Goal: Task Accomplishment & Management: Complete application form

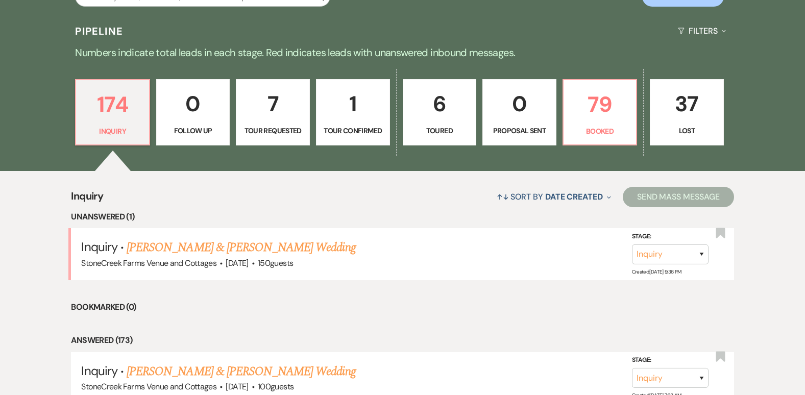
scroll to position [742, 0]
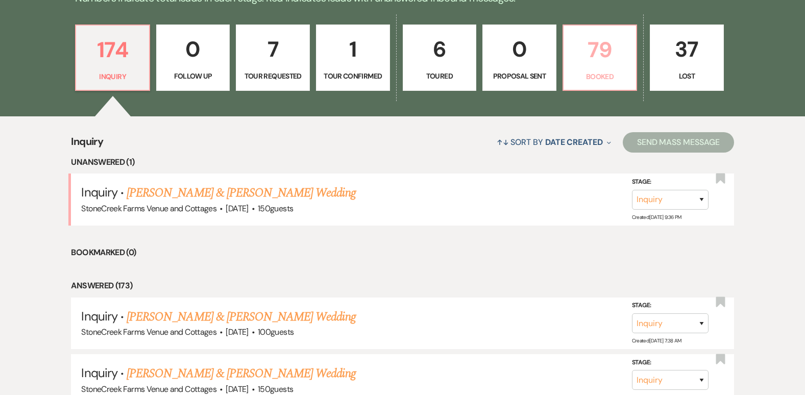
click at [595, 47] on p "79" at bounding box center [600, 50] width 61 height 34
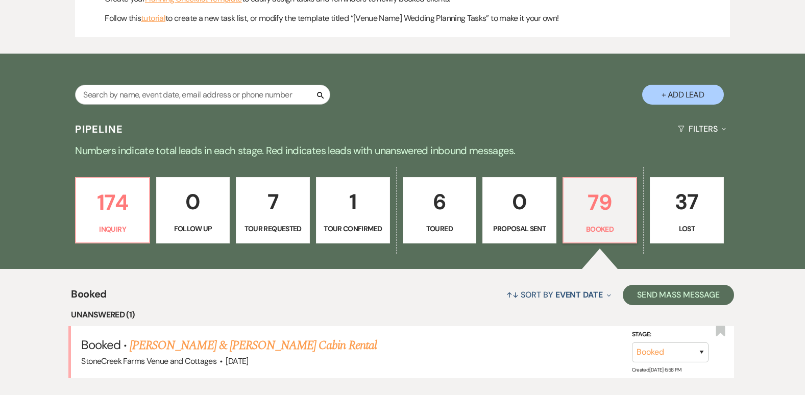
scroll to position [742, 0]
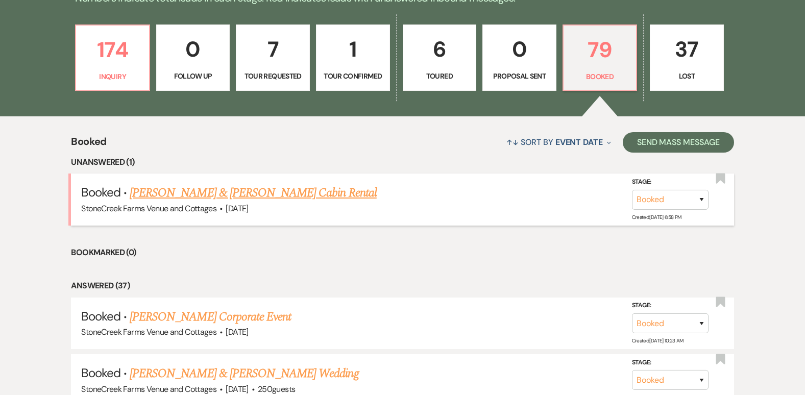
click at [169, 193] on link "[PERSON_NAME] & [PERSON_NAME] Cabin Rental" at bounding box center [253, 193] width 247 height 18
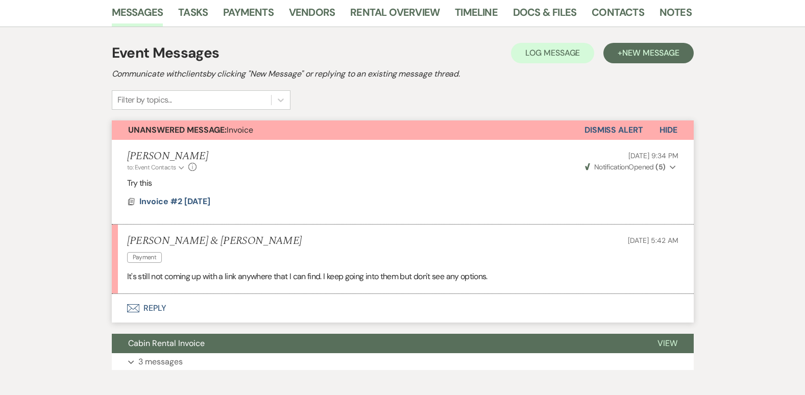
scroll to position [177, 0]
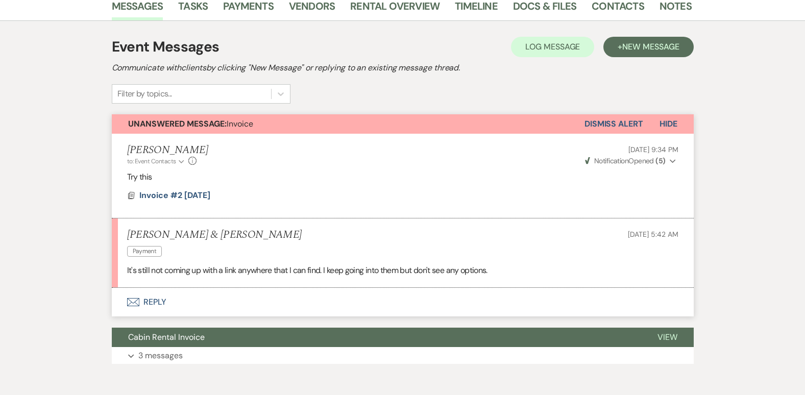
click at [618, 120] on button "Dismiss Alert" at bounding box center [614, 123] width 59 height 19
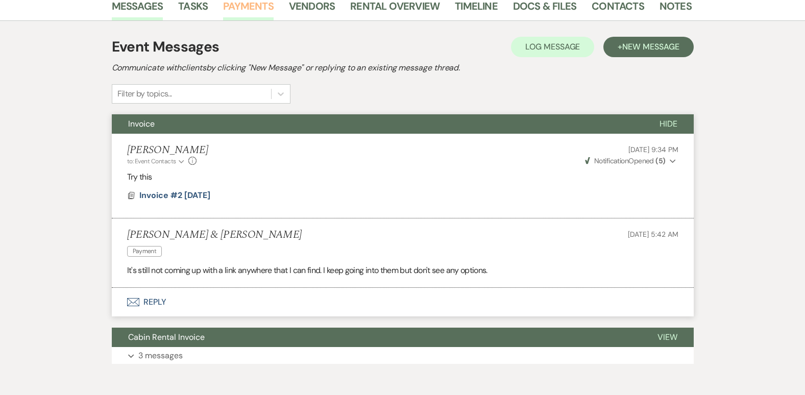
click at [255, 9] on link "Payments" at bounding box center [248, 9] width 51 height 22
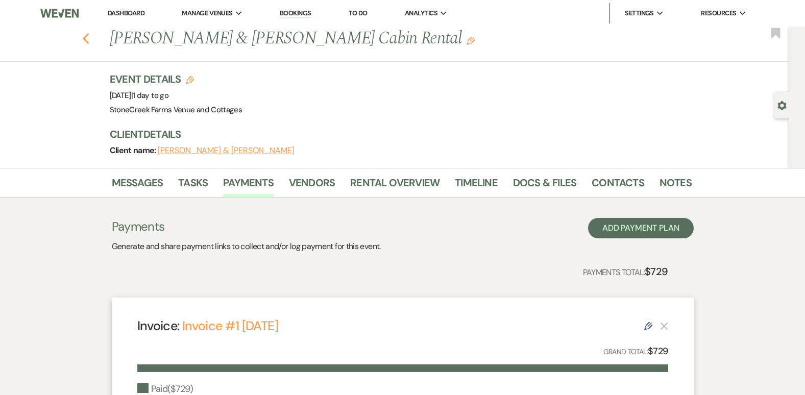
click at [86, 37] on icon "Previous" at bounding box center [86, 39] width 8 height 12
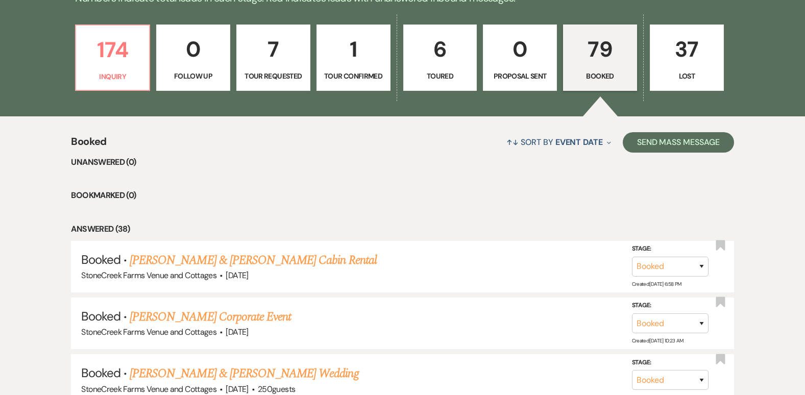
scroll to position [397, 0]
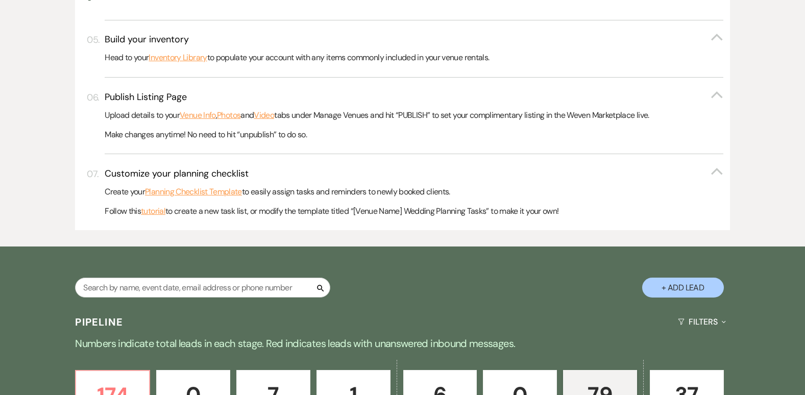
click at [679, 279] on button "+ Add Lead" at bounding box center [683, 288] width 82 height 20
select select "796"
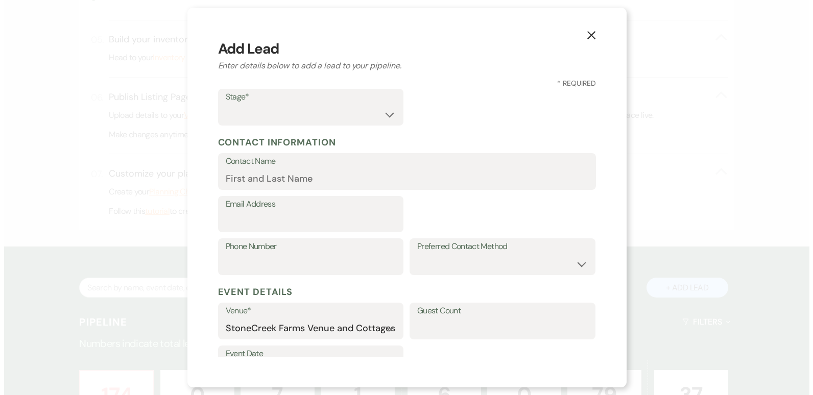
scroll to position [397, 0]
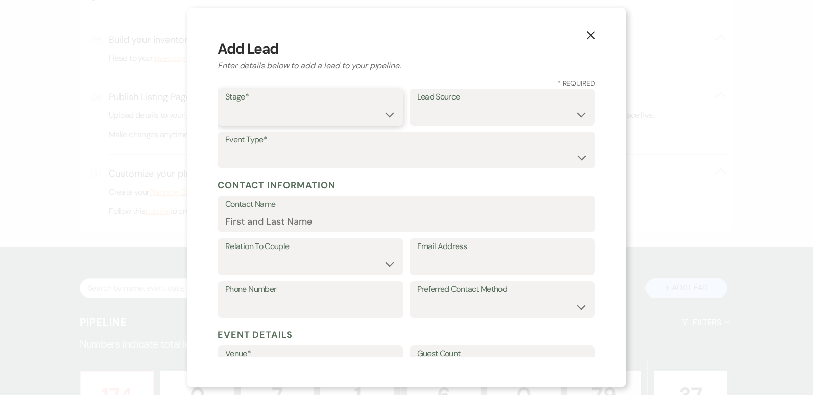
click at [378, 113] on select "Inquiry Follow Up Tour Requested Tour Confirmed Toured Proposal Sent Booked Lost" at bounding box center [310, 115] width 171 height 20
select select "1"
click at [225, 105] on select "Inquiry Follow Up Tour Requested Tour Confirmed Toured Proposal Sent Booked Lost" at bounding box center [310, 115] width 171 height 20
click at [475, 113] on select "Weven Venue Website Instagram Facebook Pinterest Google The Knot Wedding Wire H…" at bounding box center [502, 115] width 171 height 20
select select "20"
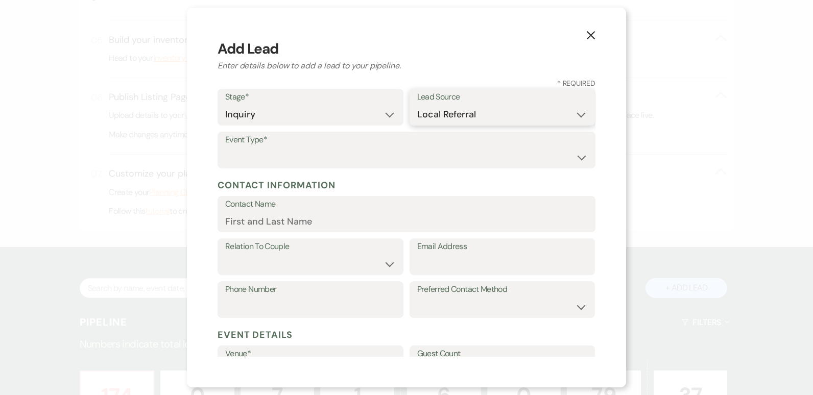
click at [417, 105] on select "Weven Venue Website Instagram Facebook Pinterest Google The Knot Wedding Wire H…" at bounding box center [502, 115] width 171 height 20
click at [247, 154] on select "Wedding Anniversary Party Baby Shower Bachelorette / Bachelor Party Birthday Pa…" at bounding box center [406, 158] width 362 height 20
select select "13"
click at [449, 158] on input "Other Type*" at bounding box center [502, 158] width 171 height 20
type input "Cabin Rental"
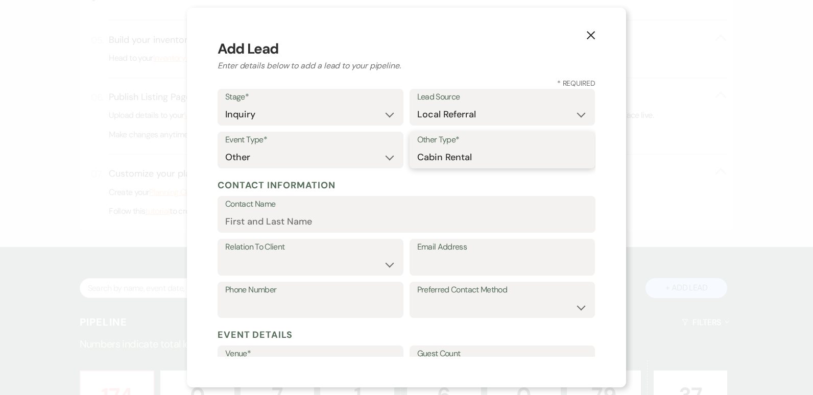
scroll to position [183, 0]
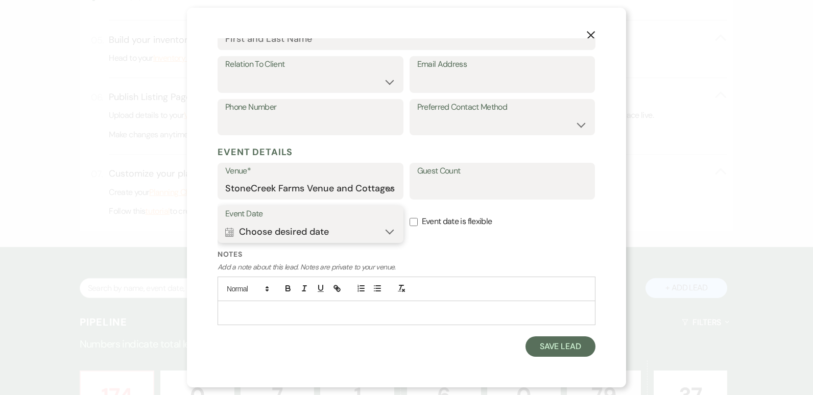
click at [384, 231] on button "Calendar Choose desired date Expand" at bounding box center [310, 232] width 171 height 20
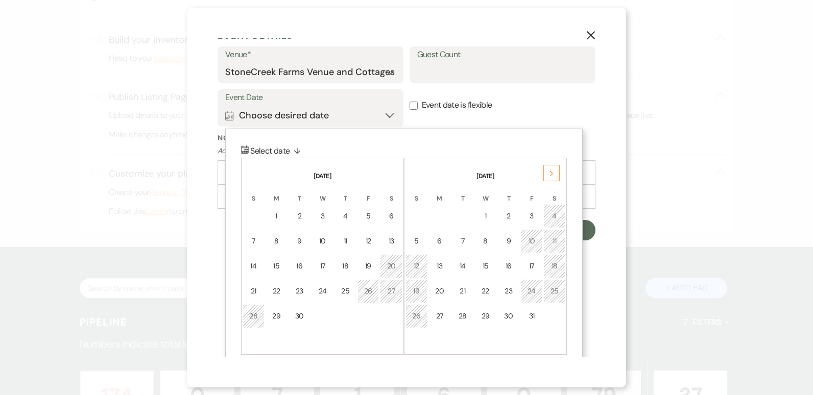
scroll to position [305, 0]
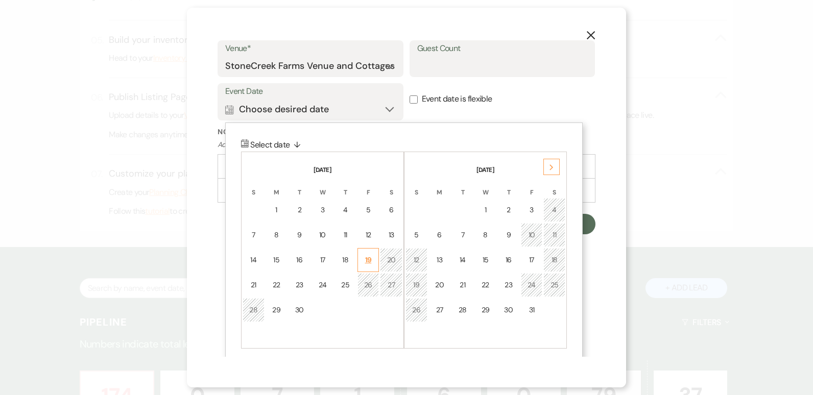
click at [371, 250] on td "19" at bounding box center [368, 260] width 22 height 24
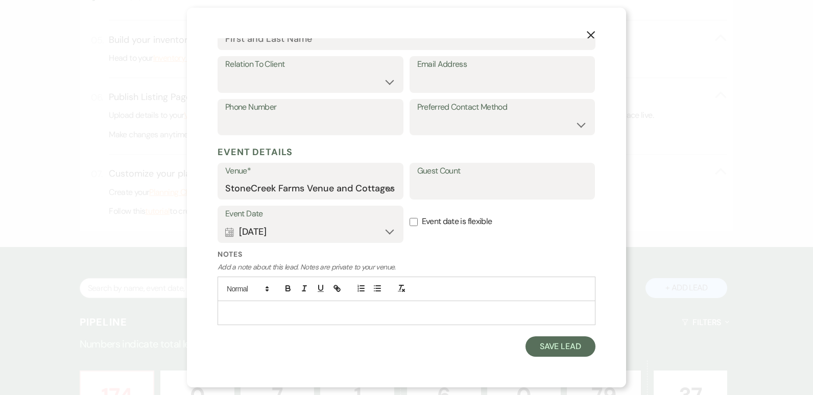
scroll to position [183, 0]
click at [244, 308] on p at bounding box center [406, 312] width 361 height 11
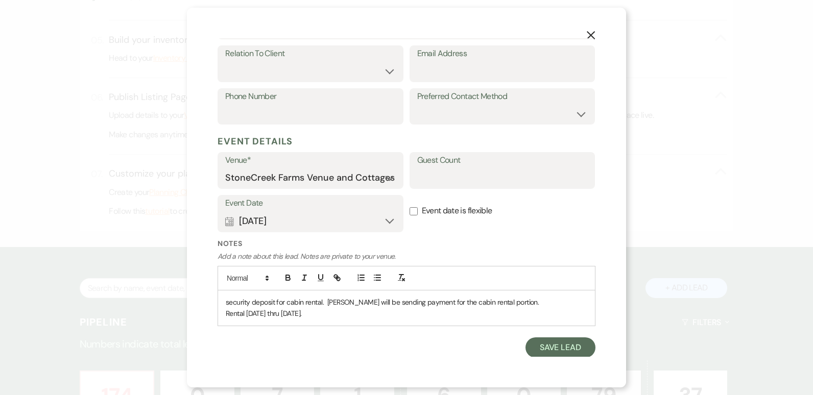
scroll to position [194, 0]
click at [320, 312] on p "Rental [DATE] thru [DATE]." at bounding box center [406, 312] width 361 height 11
click at [553, 350] on button "Save Lead" at bounding box center [560, 358] width 70 height 20
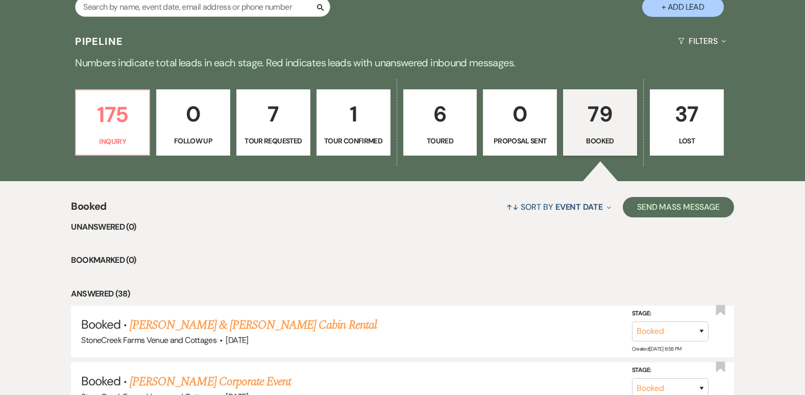
scroll to position [657, 0]
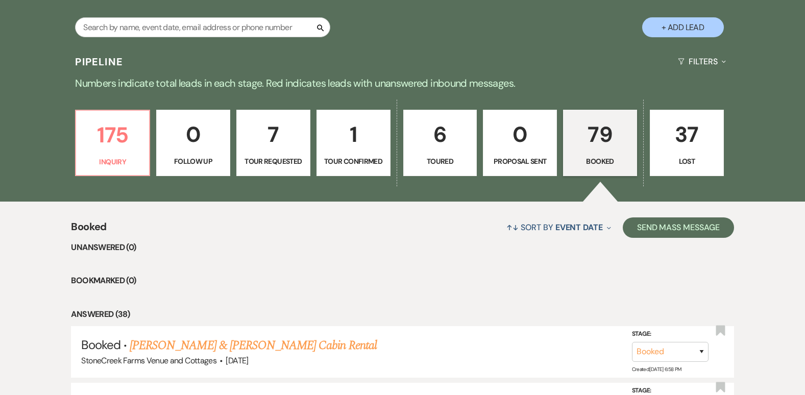
click at [679, 23] on button "+ Add Lead" at bounding box center [683, 27] width 82 height 20
select select "796"
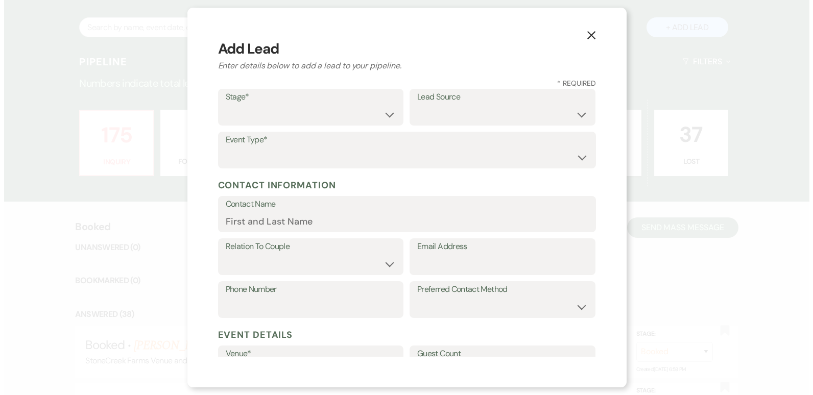
scroll to position [658, 0]
click at [385, 111] on select "Inquiry Follow Up Tour Requested Tour Confirmed Toured Proposal Sent Booked Lost" at bounding box center [310, 115] width 171 height 20
select select "1"
click at [225, 105] on select "Inquiry Follow Up Tour Requested Tour Confirmed Toured Proposal Sent Booked Lost" at bounding box center [310, 115] width 171 height 20
click at [566, 113] on select "Weven Venue Website Instagram Facebook Pinterest Google The Knot Wedding Wire H…" at bounding box center [502, 115] width 171 height 20
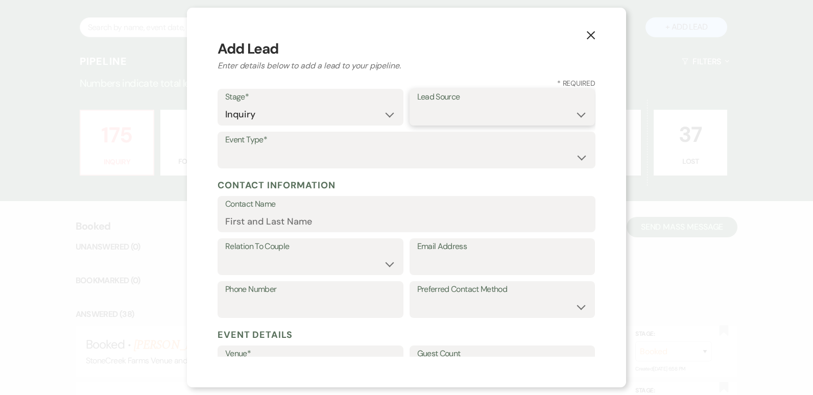
select select "20"
click at [417, 105] on select "Weven Venue Website Instagram Facebook Pinterest Google The Knot Wedding Wire H…" at bounding box center [502, 115] width 171 height 20
click at [569, 157] on select "Wedding Anniversary Party Baby Shower Bachelorette / Bachelor Party Birthday Pa…" at bounding box center [406, 158] width 362 height 20
select select "13"
click at [394, 261] on div "Relation To Client Client Event Planner Parent of Client Family Member Friend O…" at bounding box center [310, 257] width 186 height 37
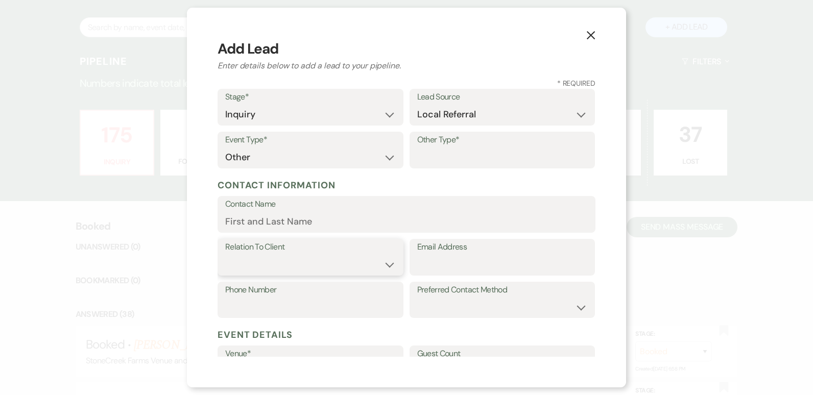
click at [387, 261] on select "Client Event Planner Parent of Client Family Member Friend Other" at bounding box center [310, 265] width 171 height 20
click at [449, 150] on input "Other Type*" at bounding box center [502, 158] width 171 height 20
type input "Cabin Rental"
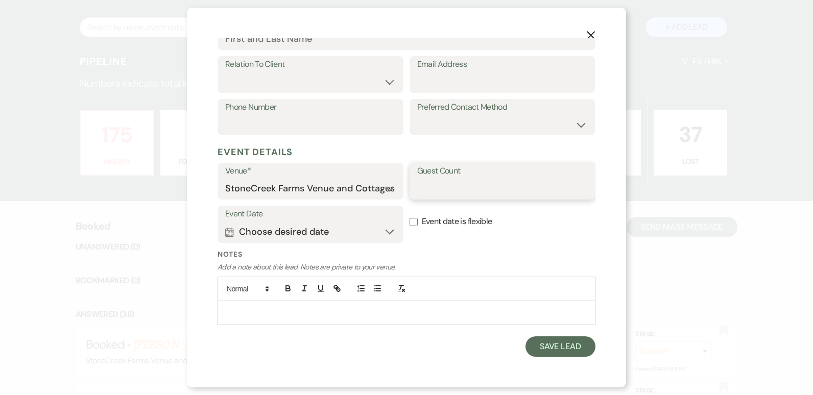
click at [449, 187] on input "Guest Count" at bounding box center [502, 189] width 171 height 20
click at [462, 187] on input "3" at bounding box center [502, 189] width 171 height 20
type input "3"
click at [226, 315] on p at bounding box center [406, 312] width 361 height 11
click at [384, 227] on button "Calendar Choose desired date Expand" at bounding box center [310, 232] width 171 height 20
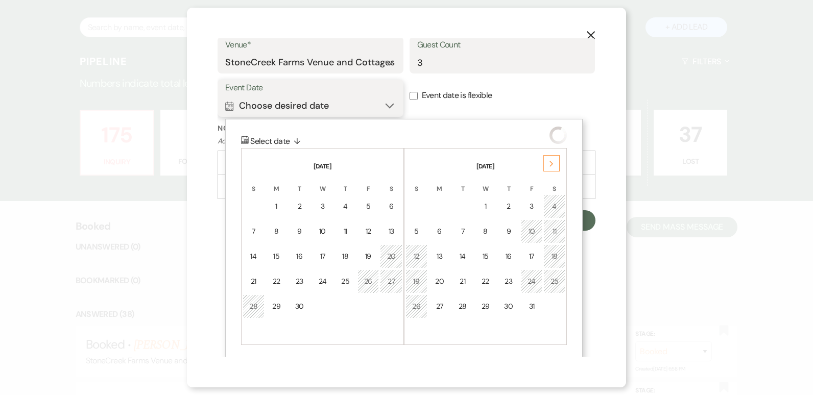
scroll to position [313, 0]
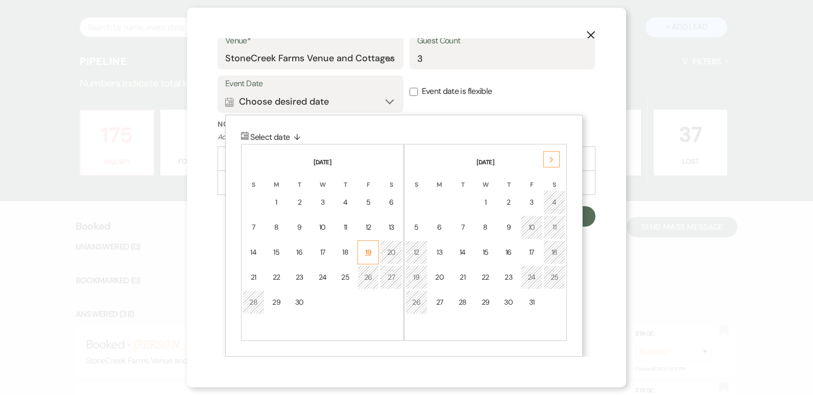
click at [372, 248] on div "19" at bounding box center [368, 252] width 9 height 11
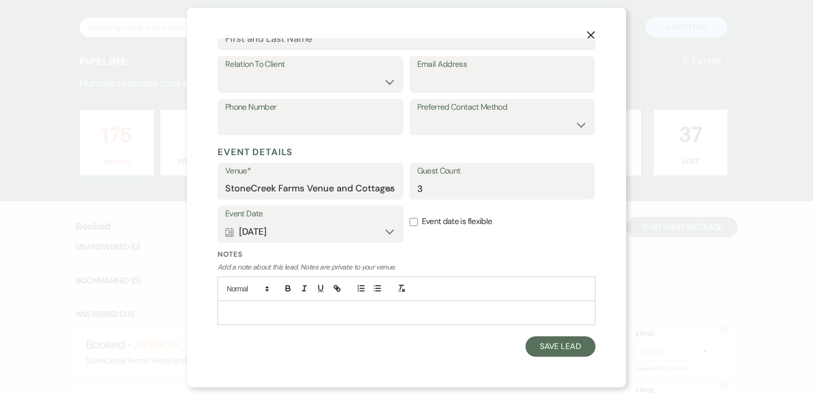
scroll to position [183, 0]
click at [595, 42] on button "X" at bounding box center [590, 35] width 15 height 18
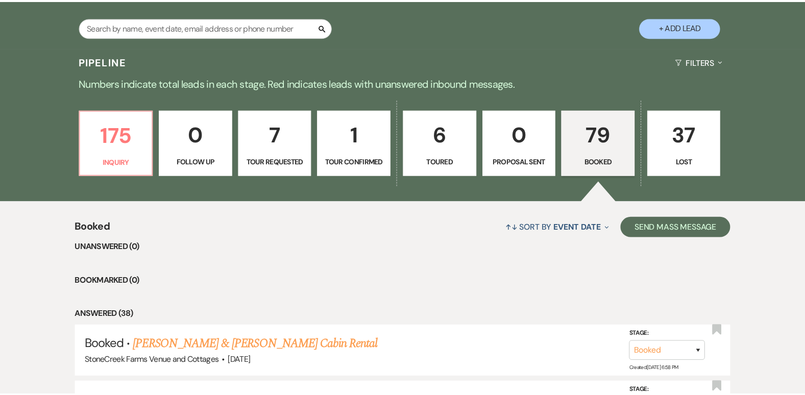
scroll to position [657, 0]
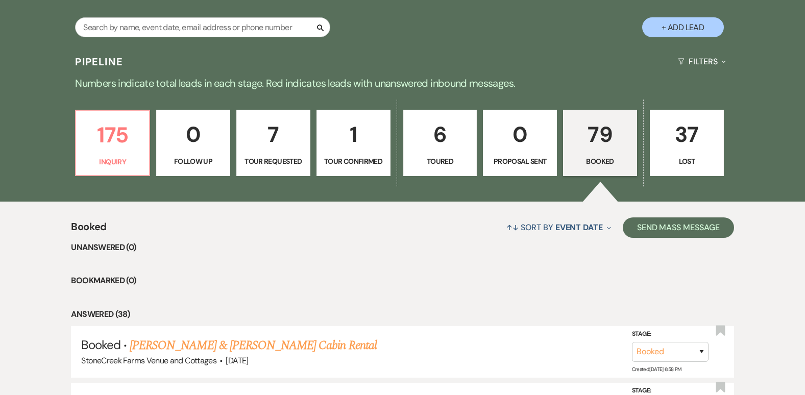
click at [686, 22] on button "+ Add Lead" at bounding box center [683, 27] width 82 height 20
select select "796"
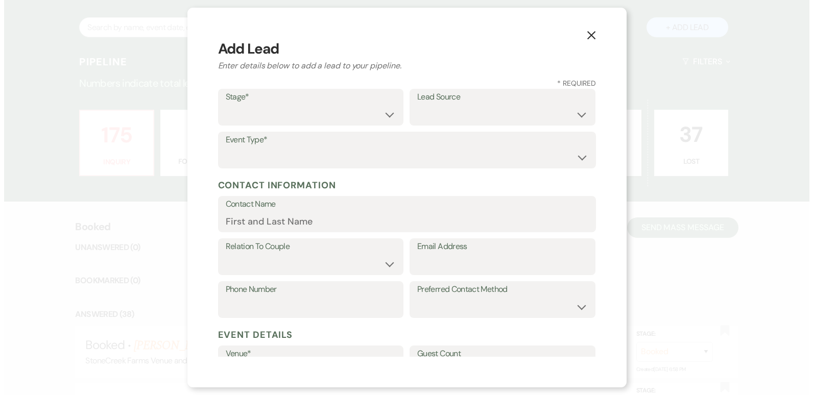
scroll to position [658, 0]
click at [332, 112] on select "Inquiry Follow Up Tour Requested Tour Confirmed Toured Proposal Sent Booked Lost" at bounding box center [310, 115] width 171 height 20
select select "1"
click at [225, 105] on select "Inquiry Follow Up Tour Requested Tour Confirmed Toured Proposal Sent Booked Lost" at bounding box center [310, 115] width 171 height 20
click at [419, 110] on select "Weven Venue Website Instagram Facebook Pinterest Google The Knot Wedding Wire H…" at bounding box center [502, 115] width 171 height 20
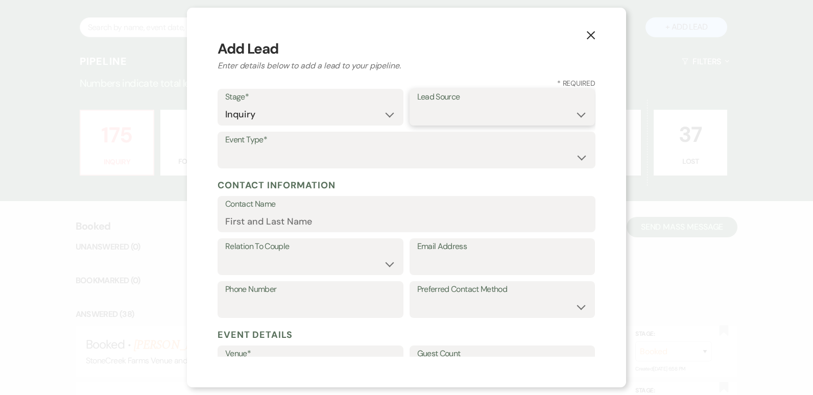
select select "20"
click at [417, 105] on select "Weven Venue Website Instagram Facebook Pinterest Google The Knot Wedding Wire H…" at bounding box center [502, 115] width 171 height 20
click at [295, 146] on label "Event Type*" at bounding box center [406, 140] width 362 height 15
click at [300, 163] on select "Wedding Anniversary Party Baby Shower Bachelorette / Bachelor Party Birthday Pa…" at bounding box center [406, 158] width 362 height 20
select select "13"
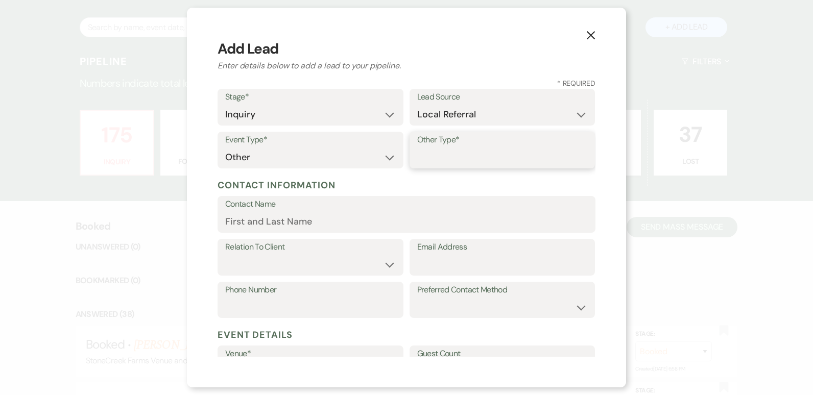
click at [426, 158] on input "Other Type*" at bounding box center [502, 158] width 171 height 20
type input "Cabin Rental"
type input "3"
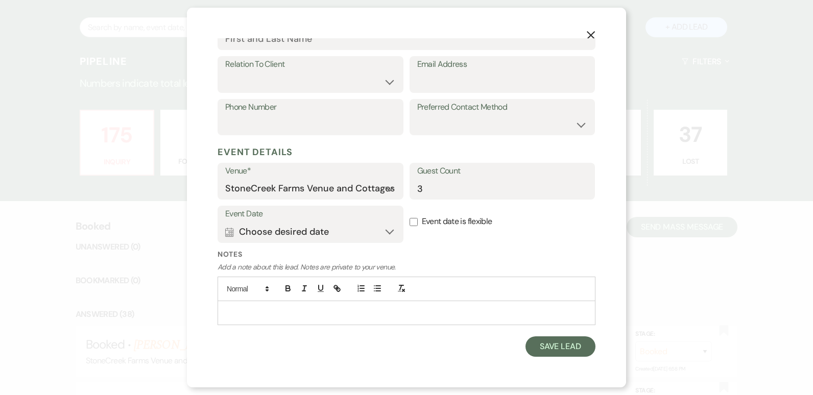
click at [590, 39] on icon "X" at bounding box center [590, 35] width 9 height 9
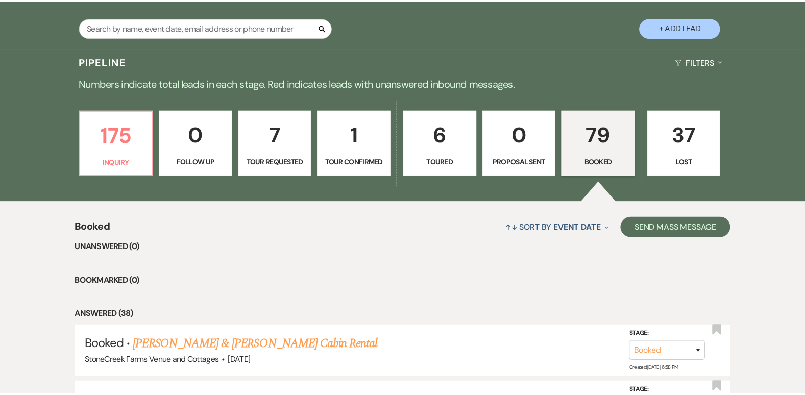
scroll to position [657, 0]
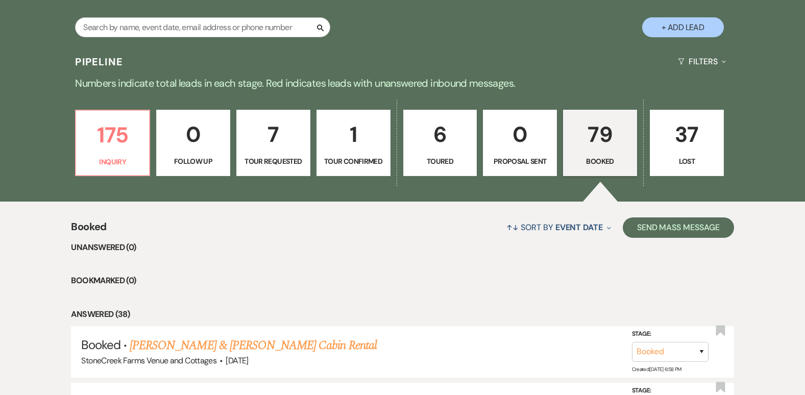
click at [685, 21] on button "+ Add Lead" at bounding box center [683, 27] width 82 height 20
select select "796"
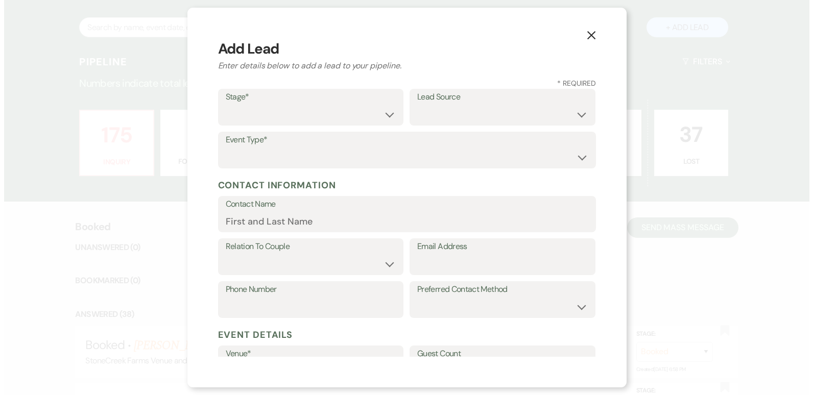
scroll to position [658, 0]
click at [393, 107] on div "Stage* Inquiry Follow Up Tour Requested Tour Confirmed Toured Proposal Sent Boo…" at bounding box center [310, 107] width 186 height 37
click at [380, 116] on select "Inquiry Follow Up Tour Requested Tour Confirmed Toured Proposal Sent Booked Lost" at bounding box center [310, 115] width 171 height 20
select select "1"
click at [225, 105] on select "Inquiry Follow Up Tour Requested Tour Confirmed Toured Proposal Sent Booked Lost" at bounding box center [310, 115] width 171 height 20
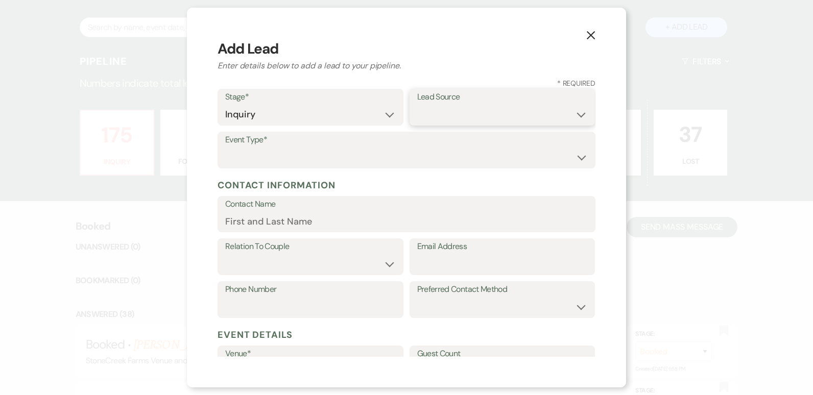
click at [442, 110] on select "Weven Venue Website Instagram Facebook Pinterest Google The Knot Wedding Wire H…" at bounding box center [502, 115] width 171 height 20
select select "20"
click at [417, 105] on select "Weven Venue Website Instagram Facebook Pinterest Google The Knot Wedding Wire H…" at bounding box center [502, 115] width 171 height 20
click at [336, 150] on select "Wedding Anniversary Party Baby Shower Bachelorette / Bachelor Party Birthday Pa…" at bounding box center [406, 158] width 362 height 20
select select "13"
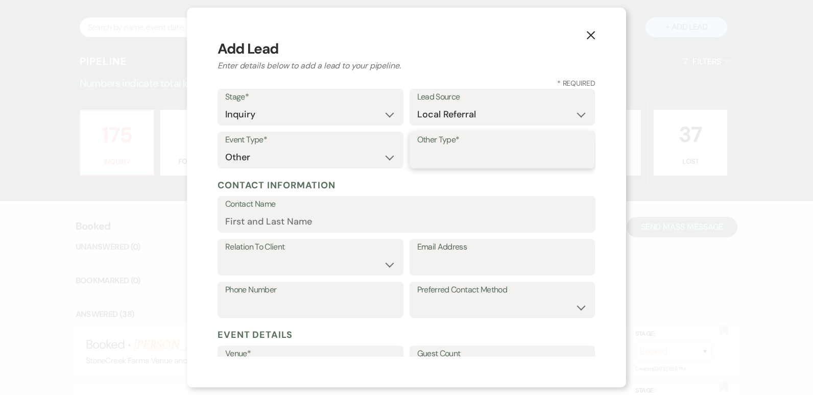
click at [425, 150] on input "Other Type*" at bounding box center [502, 158] width 171 height 20
type input "Cabin Rental"
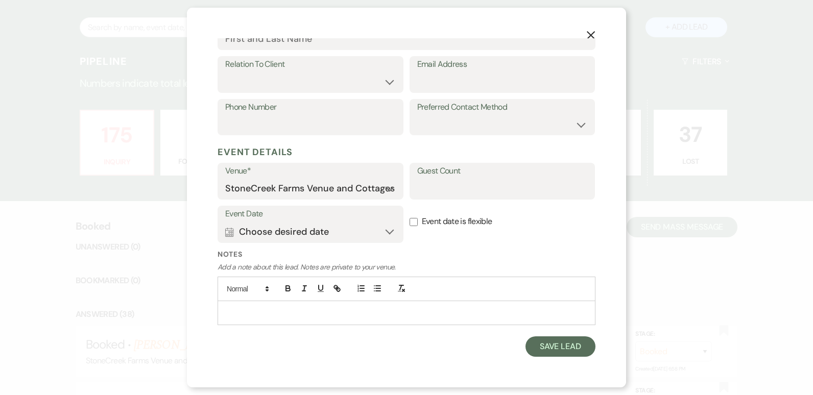
click at [591, 42] on button "X" at bounding box center [590, 35] width 15 height 18
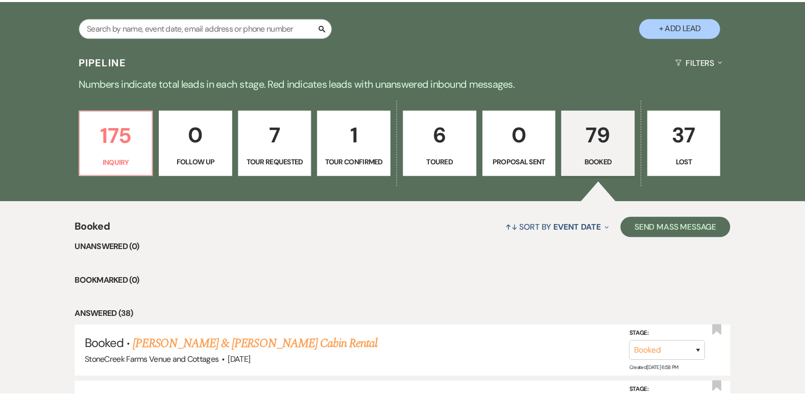
scroll to position [657, 0]
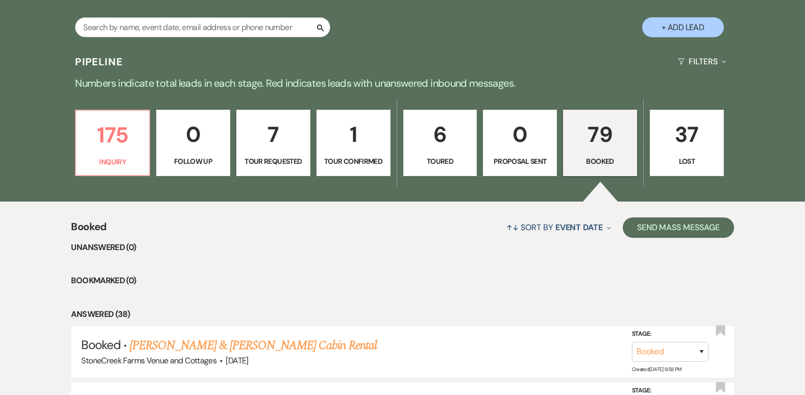
click at [681, 33] on button "+ Add Lead" at bounding box center [683, 27] width 82 height 20
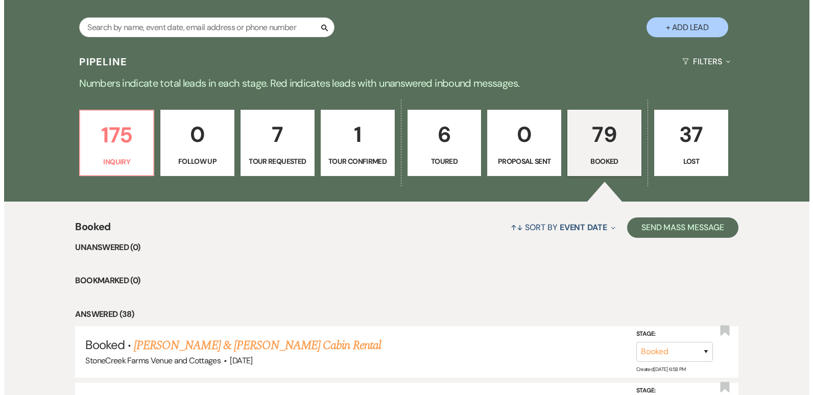
scroll to position [658, 0]
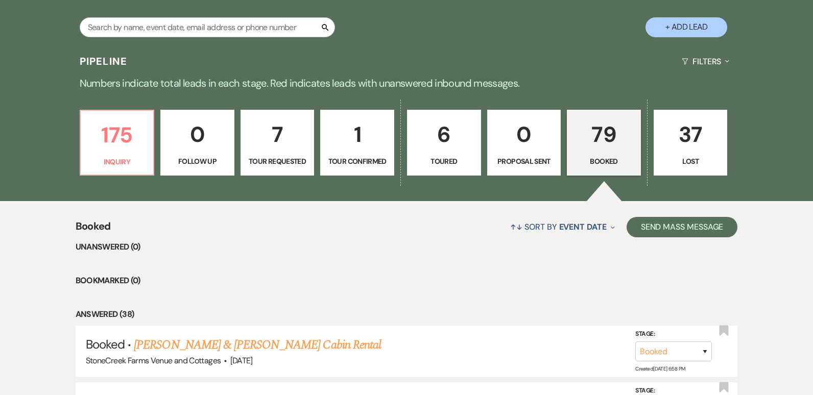
select select "796"
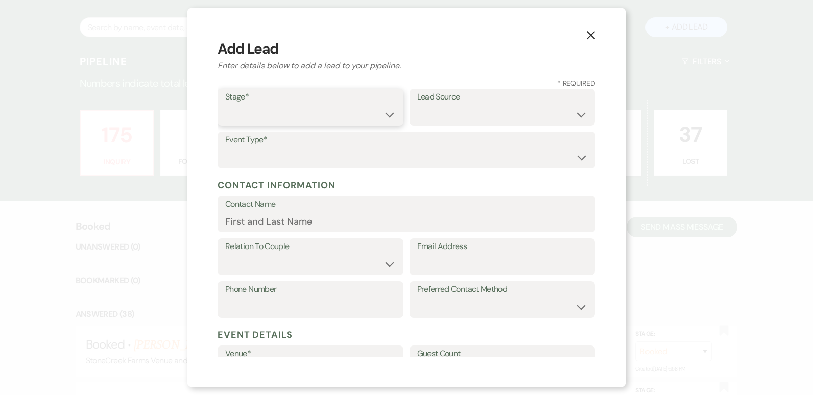
click at [388, 113] on select "Inquiry Follow Up Tour Requested Tour Confirmed Toured Proposal Sent Booked Lost" at bounding box center [310, 115] width 171 height 20
select select "1"
click at [225, 105] on select "Inquiry Follow Up Tour Requested Tour Confirmed Toured Proposal Sent Booked Lost" at bounding box center [310, 115] width 171 height 20
click at [388, 150] on select "Wedding Anniversary Party Baby Shower Bachelorette / Bachelor Party Birthday Pa…" at bounding box center [406, 158] width 362 height 20
select select "13"
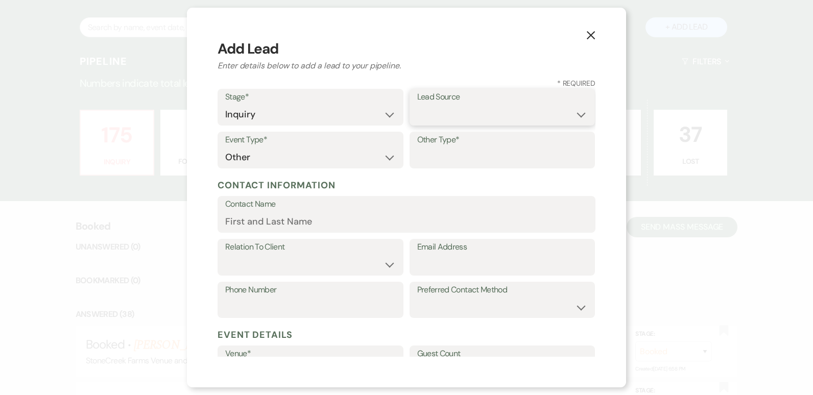
click at [440, 114] on select "Weven Venue Website Instagram Facebook Pinterest Google The Knot Wedding Wire H…" at bounding box center [502, 115] width 171 height 20
select select "20"
click at [436, 111] on select "Weven Venue Website Instagram Facebook Pinterest Google The Knot Wedding Wire H…" at bounding box center [502, 115] width 171 height 20
click at [440, 147] on label "Other Type*" at bounding box center [502, 140] width 171 height 15
click at [440, 148] on input "Other Type*" at bounding box center [502, 158] width 171 height 20
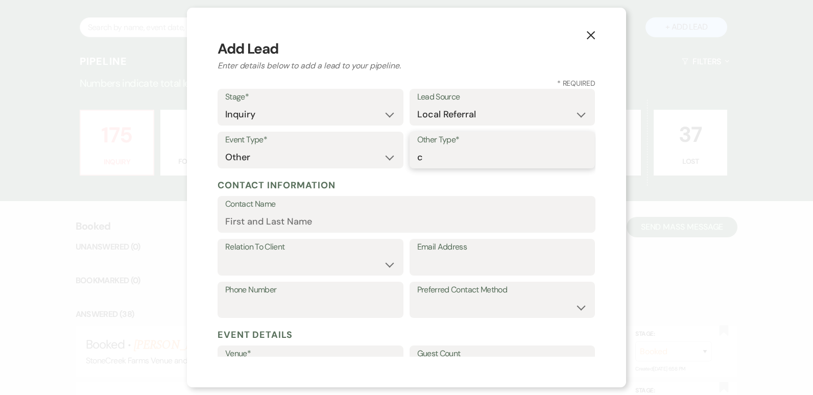
type input "Cabin Rental"
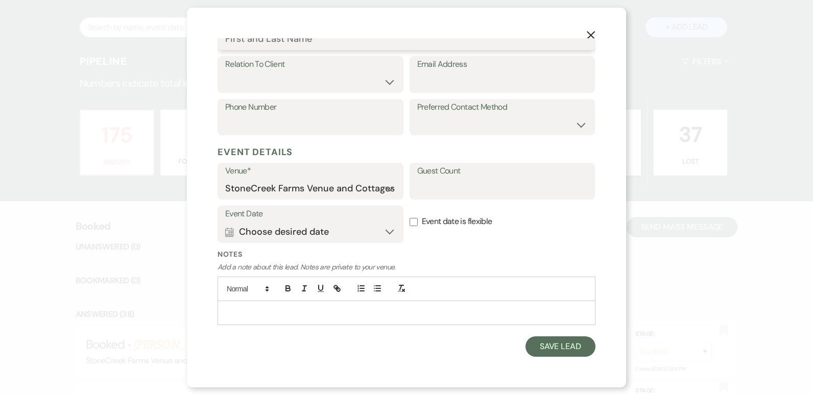
click at [351, 46] on input "Contact Name" at bounding box center [406, 39] width 362 height 20
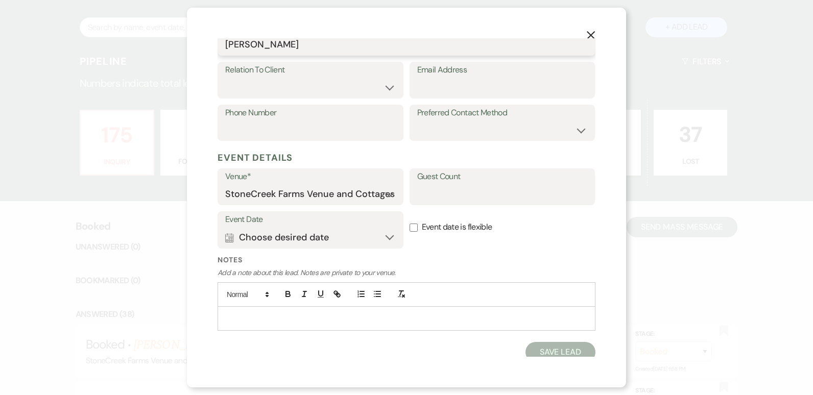
type input "[PERSON_NAME]"
select select "1"
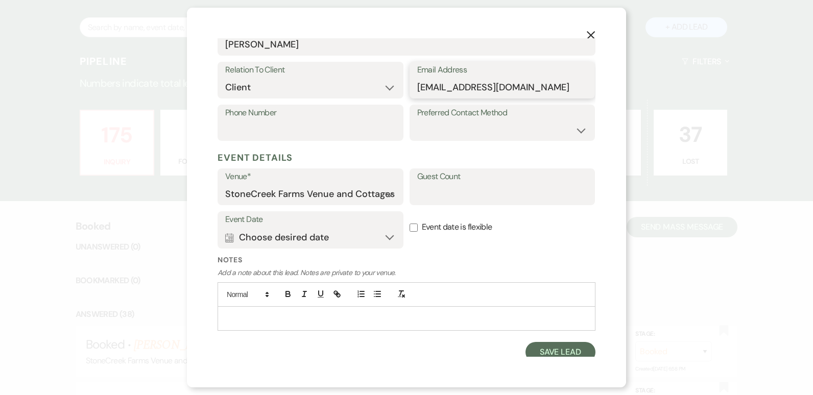
type input "[EMAIL_ADDRESS][DOMAIN_NAME]"
type input "[PHONE_NUMBER]"
select select "email"
click at [434, 184] on label "Guest Count" at bounding box center [502, 176] width 171 height 15
click at [434, 184] on input "Guest Count" at bounding box center [502, 194] width 171 height 20
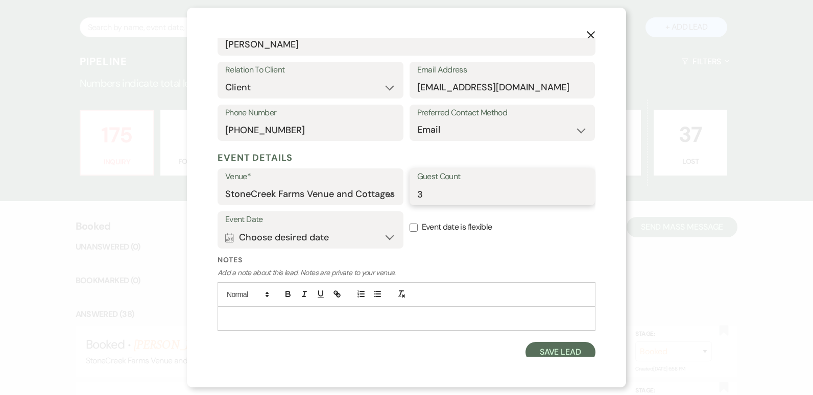
type input "3"
click at [384, 235] on button "Calendar Choose desired date Expand" at bounding box center [310, 237] width 171 height 20
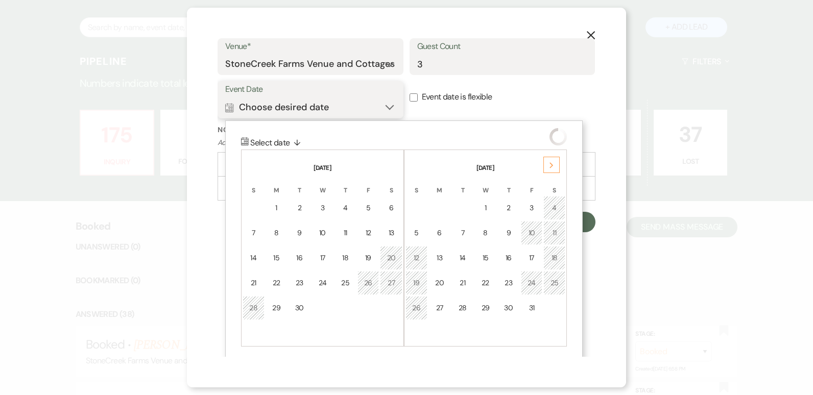
scroll to position [313, 0]
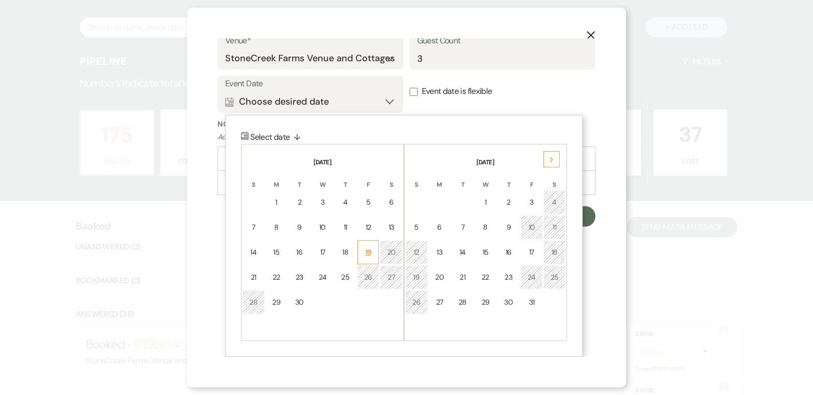
click at [365, 252] on div "19" at bounding box center [368, 252] width 9 height 11
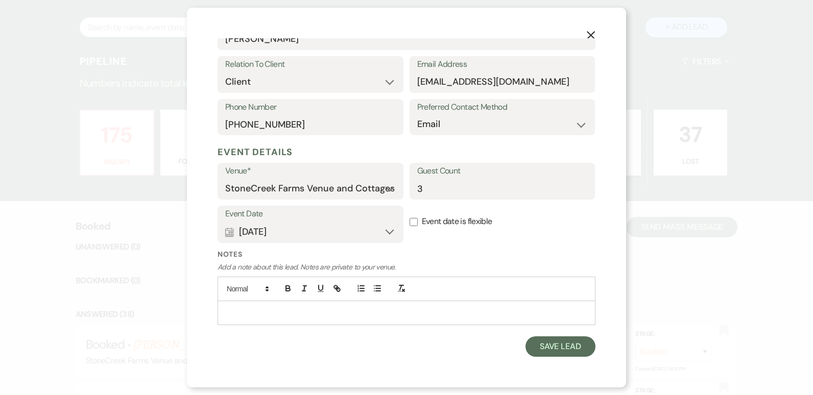
scroll to position [183, 0]
click at [278, 313] on p at bounding box center [406, 312] width 361 height 11
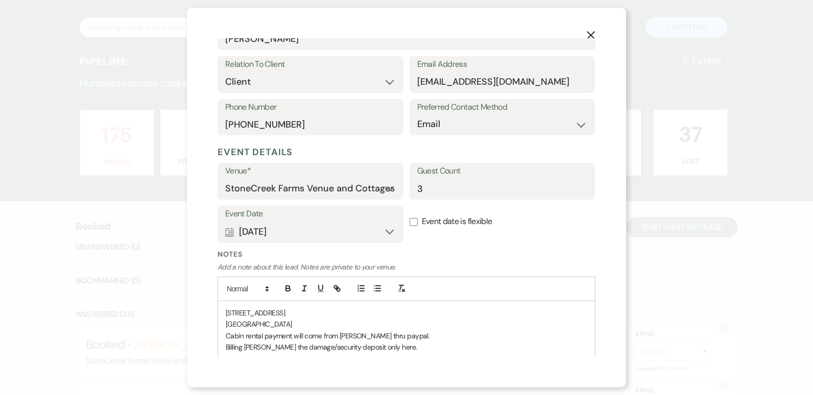
scroll to position [189, 0]
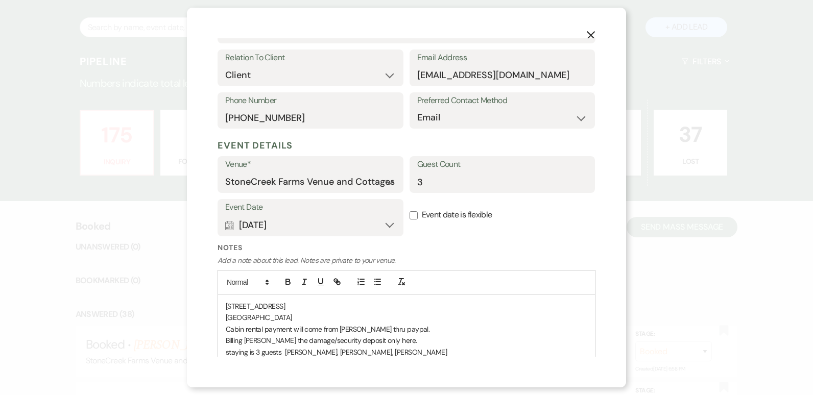
click at [605, 366] on div "X Add Lead Enter details below to add a lead to your pipeline. * Required Stage…" at bounding box center [406, 198] width 439 height 380
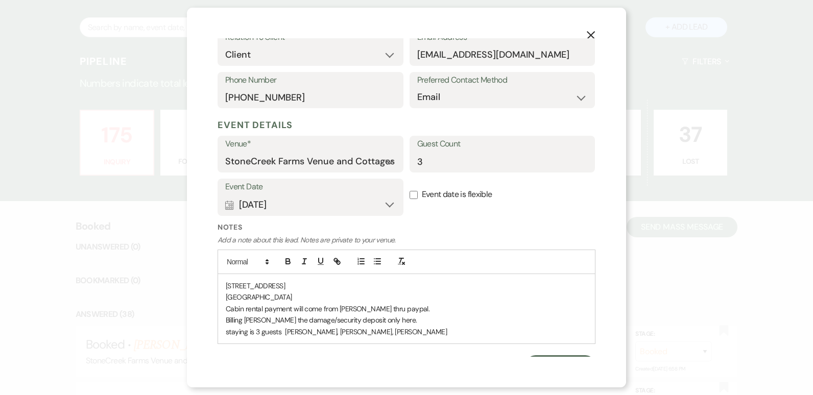
scroll to position [224, 0]
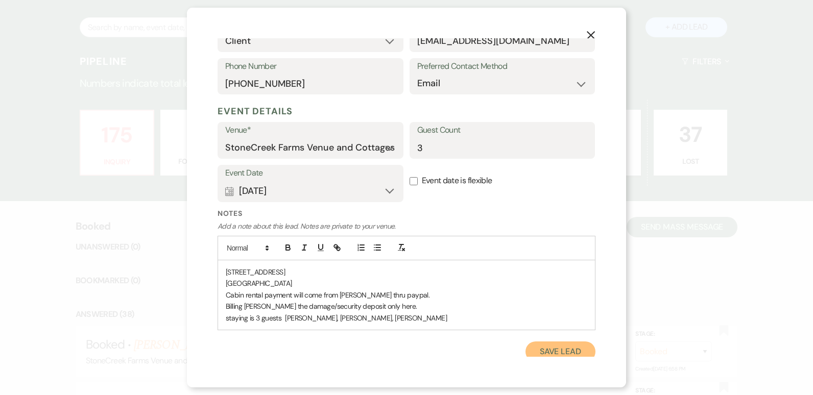
click at [566, 348] on button "Save Lead" at bounding box center [560, 352] width 70 height 20
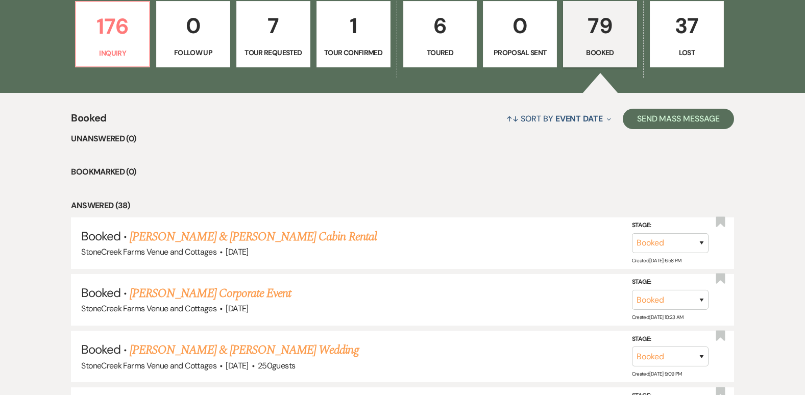
scroll to position [786, 0]
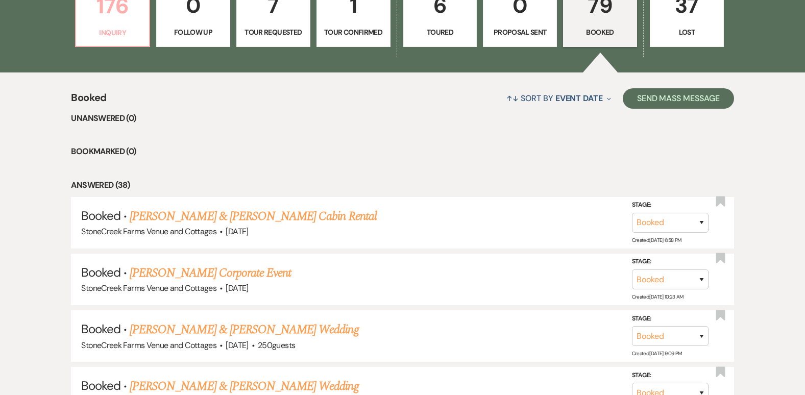
click at [115, 15] on p "176" at bounding box center [112, 6] width 61 height 34
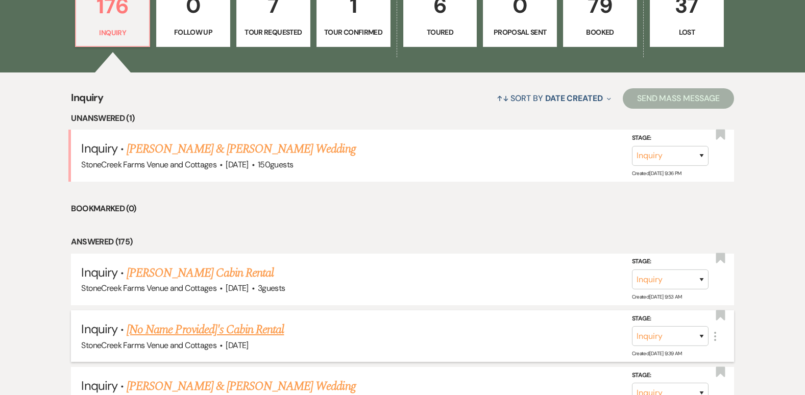
click at [715, 338] on icon "More" at bounding box center [715, 336] width 12 height 12
click at [675, 334] on button "Delete" at bounding box center [677, 336] width 62 height 16
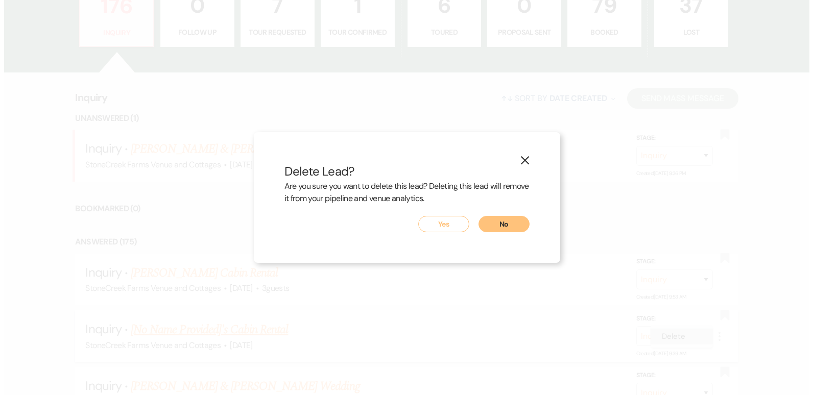
scroll to position [787, 0]
click at [443, 225] on button "Yes" at bounding box center [443, 224] width 51 height 16
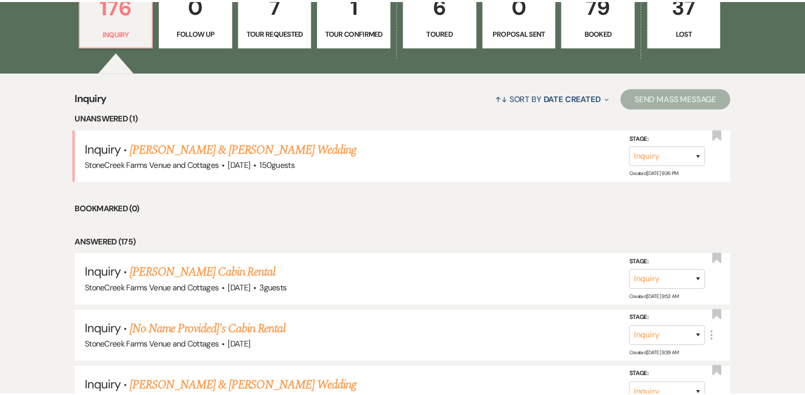
scroll to position [786, 0]
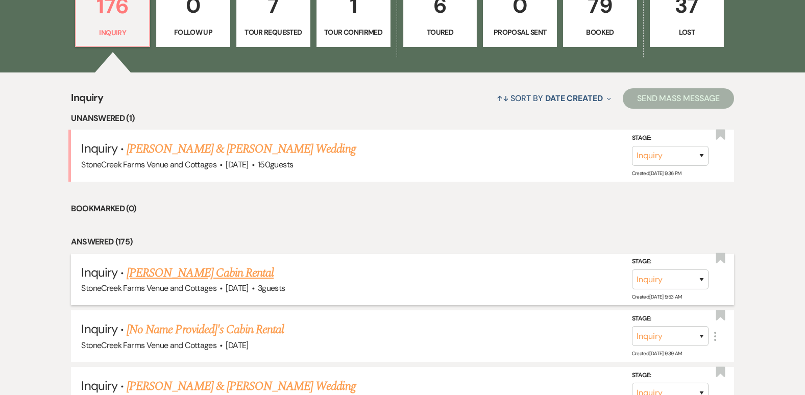
click at [194, 269] on link "[PERSON_NAME] Cabin Rental" at bounding box center [200, 273] width 147 height 18
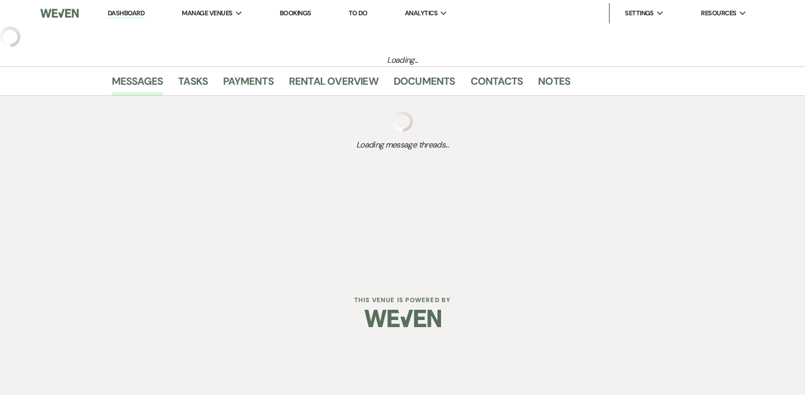
select select "20"
select select "13"
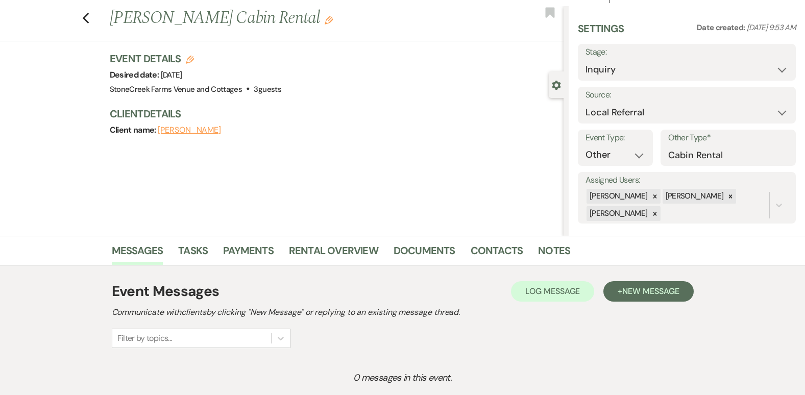
scroll to position [102, 0]
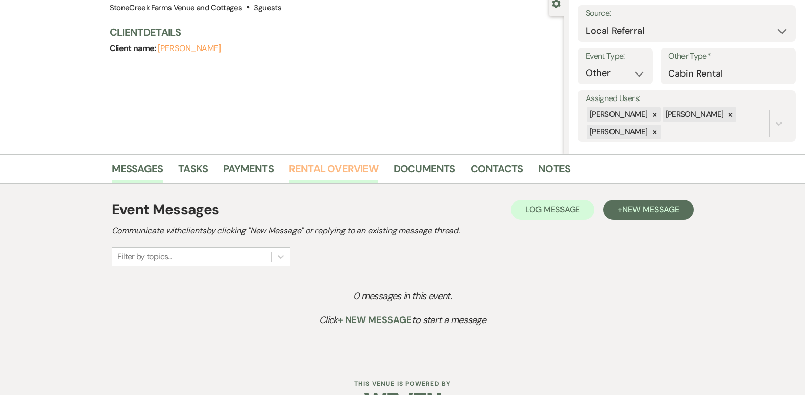
click at [361, 167] on link "Rental Overview" at bounding box center [333, 172] width 89 height 22
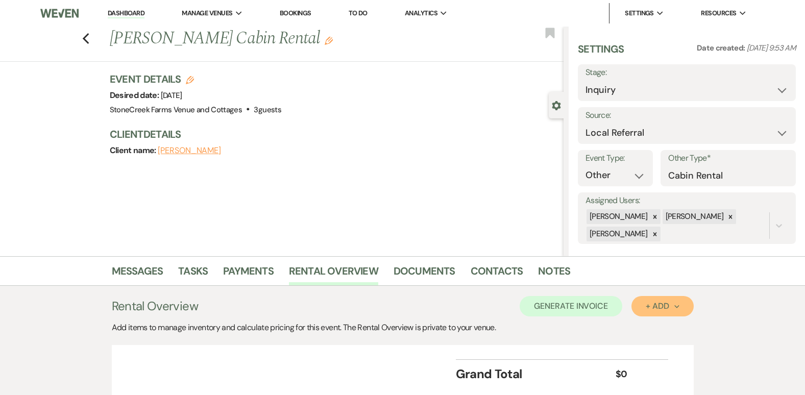
click at [660, 306] on div "+ Add Next" at bounding box center [662, 306] width 33 height 8
click at [656, 331] on button "Item" at bounding box center [657, 330] width 52 height 16
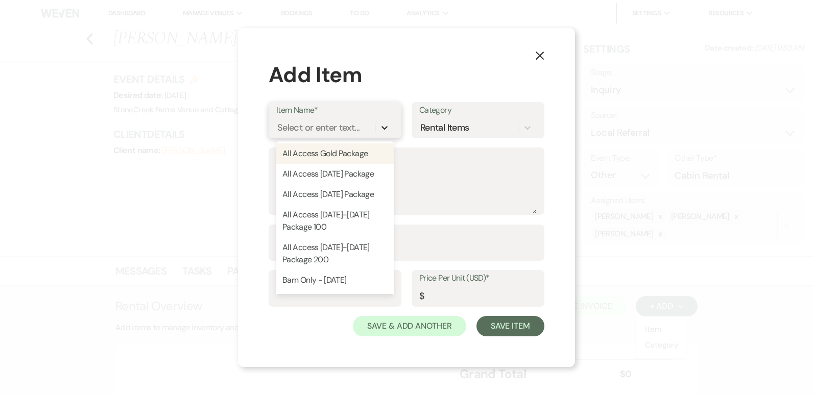
click at [381, 125] on icon at bounding box center [384, 128] width 10 height 10
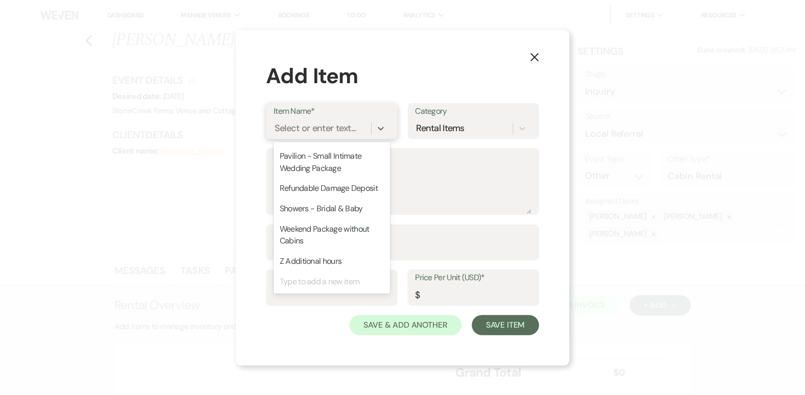
scroll to position [504, 0]
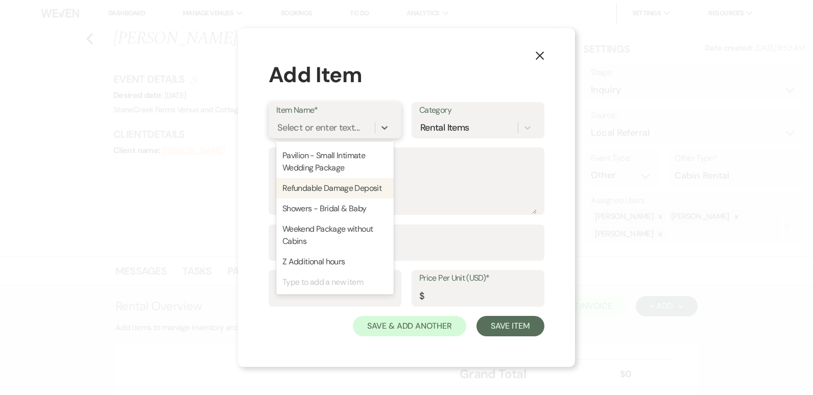
click at [323, 179] on div "Refundable Damage Deposit" at bounding box center [334, 188] width 117 height 20
type textarea "Refundable Damage Deposit"
type input "1"
type input "500"
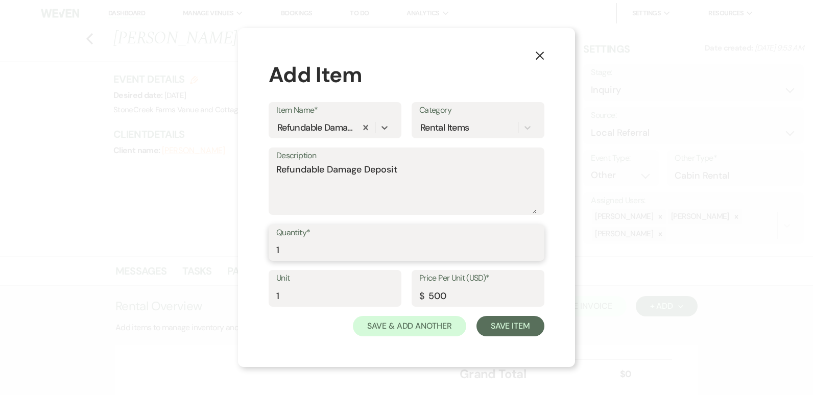
type input "1"
click at [531, 248] on input "1" at bounding box center [406, 250] width 260 height 20
click at [531, 298] on input "499.99" at bounding box center [477, 296] width 117 height 20
click at [472, 294] on input "499.99" at bounding box center [477, 296] width 117 height 20
type input "4"
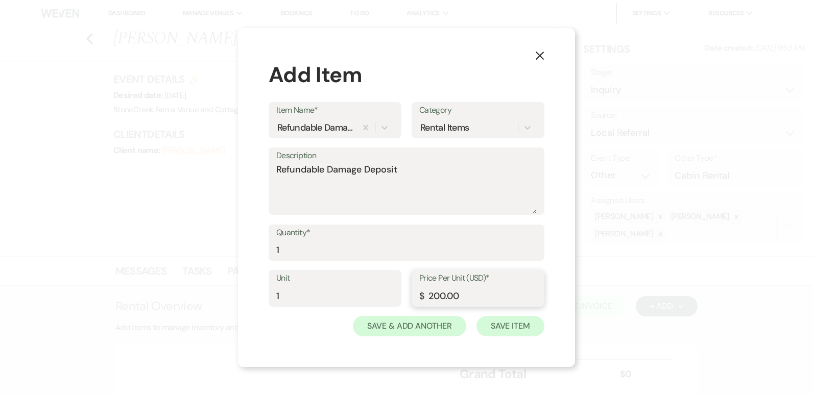
type input "200.00"
click at [524, 328] on button "Save Item" at bounding box center [510, 326] width 68 height 20
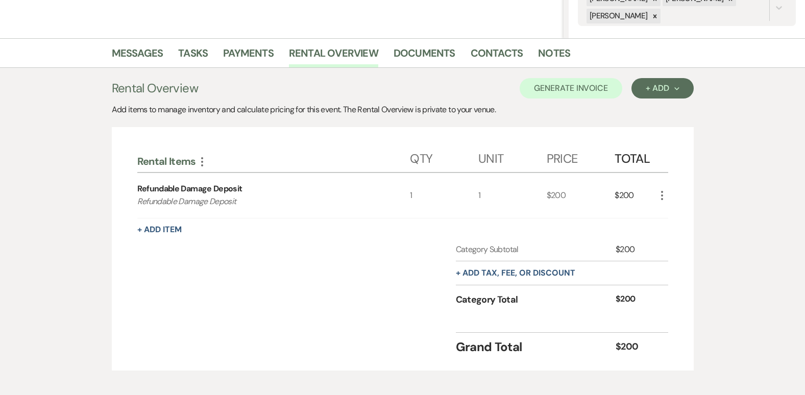
scroll to position [259, 0]
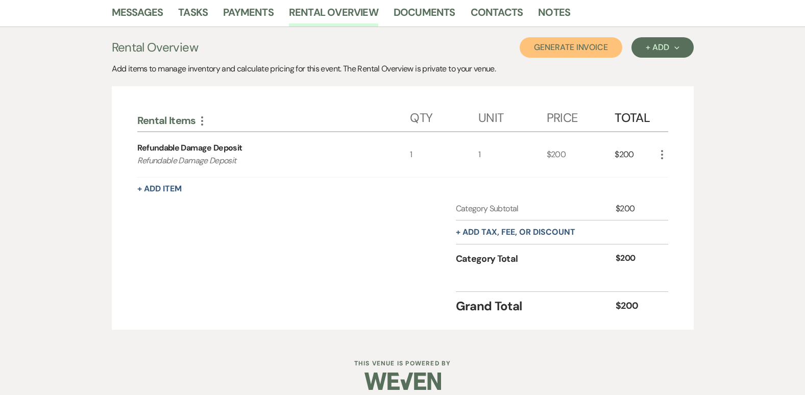
click at [580, 47] on button "Generate Invoice" at bounding box center [571, 47] width 103 height 20
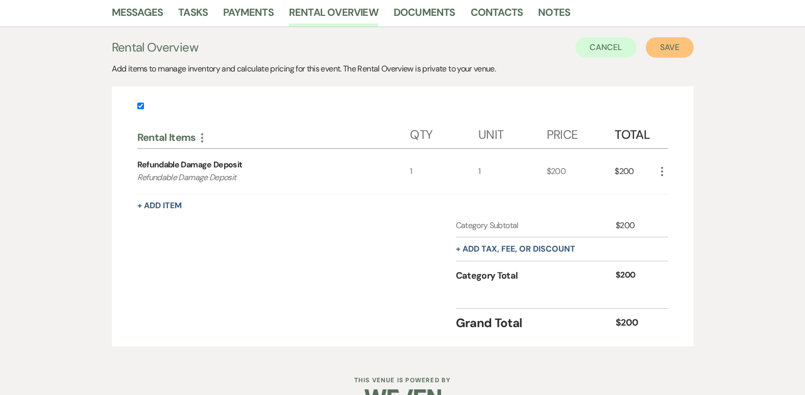
click at [670, 48] on button "Save" at bounding box center [670, 47] width 48 height 20
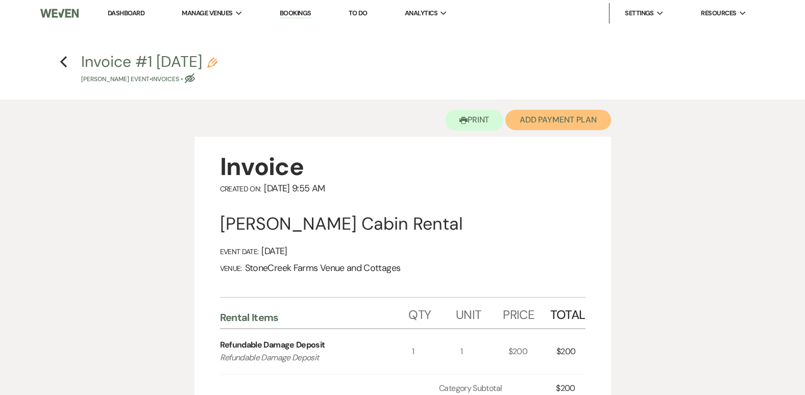
click at [564, 116] on button "Add Payment Plan" at bounding box center [558, 120] width 106 height 20
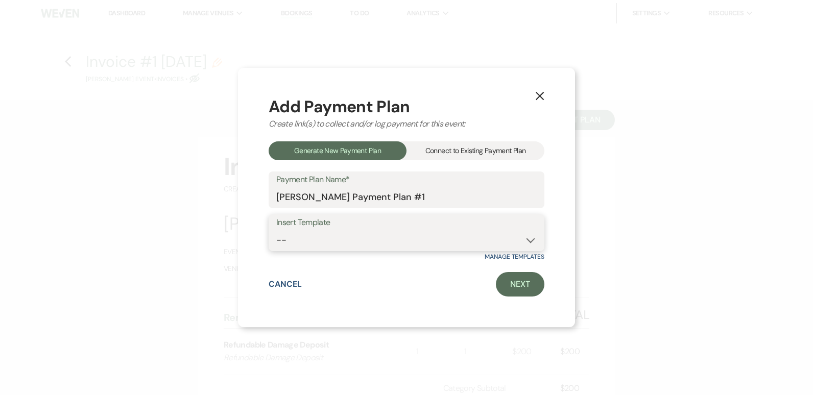
click at [533, 235] on select "-- Wedding Event Payment Plan Corporate Event Bridal & Baby Showers Class Reuni…" at bounding box center [406, 240] width 260 height 20
select select "407"
click at [276, 230] on select "-- Wedding Event Payment Plan Corporate Event Bridal & Baby Showers Class Reuni…" at bounding box center [406, 240] width 260 height 20
click at [519, 285] on link "Next" at bounding box center [520, 284] width 48 height 25
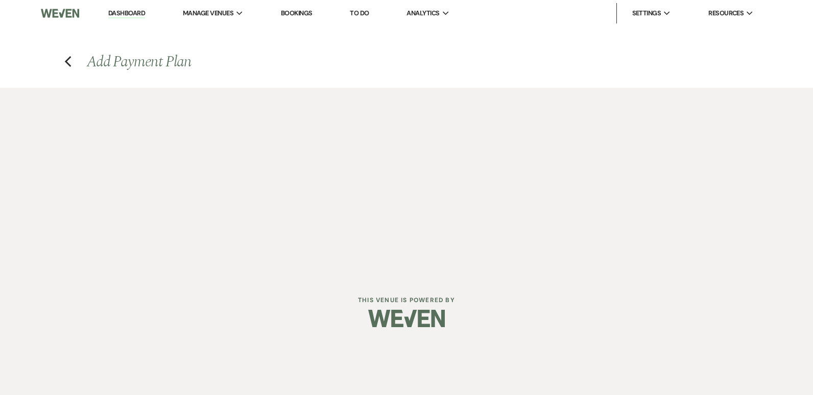
select select "28737"
select select "2"
select select "percentage"
select select "true"
select select "client"
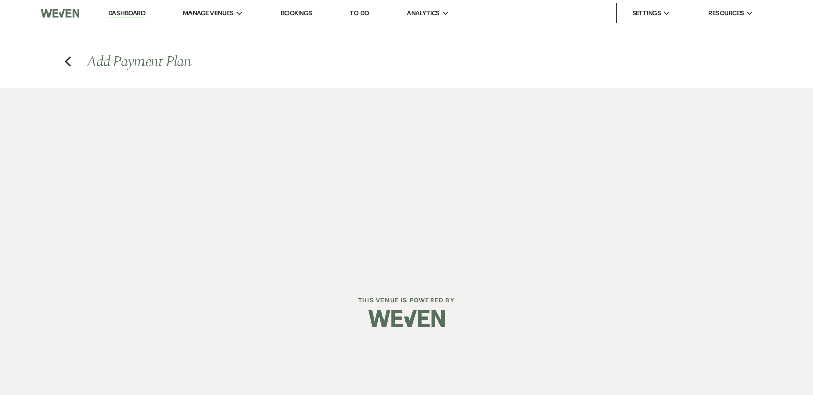
select select "weeks"
select select "2"
select select "percentage"
select select "true"
select select "client"
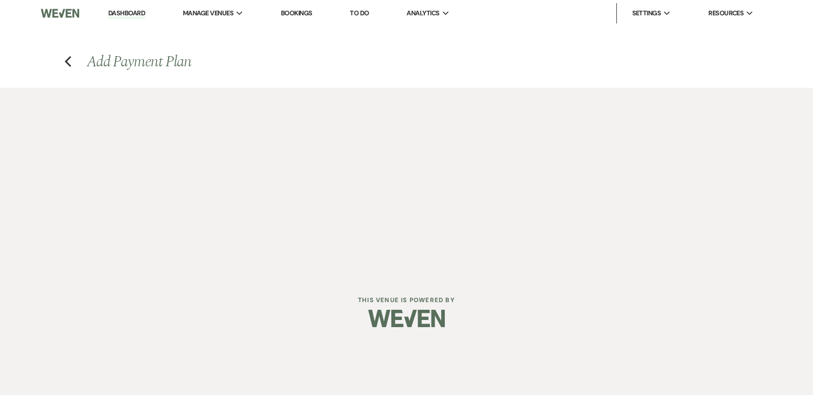
select select "weeks"
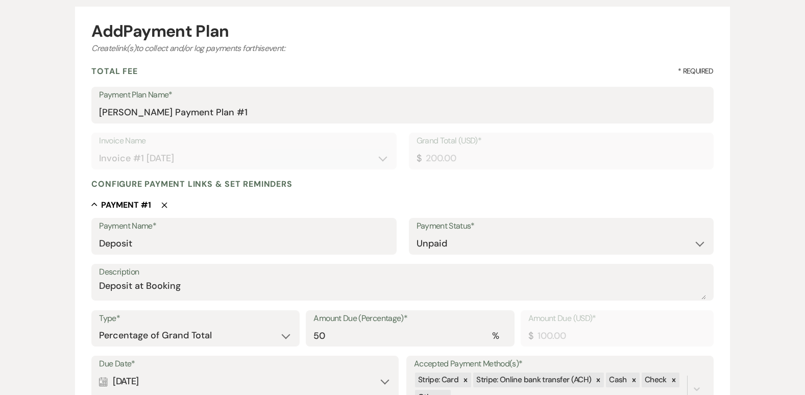
scroll to position [102, 0]
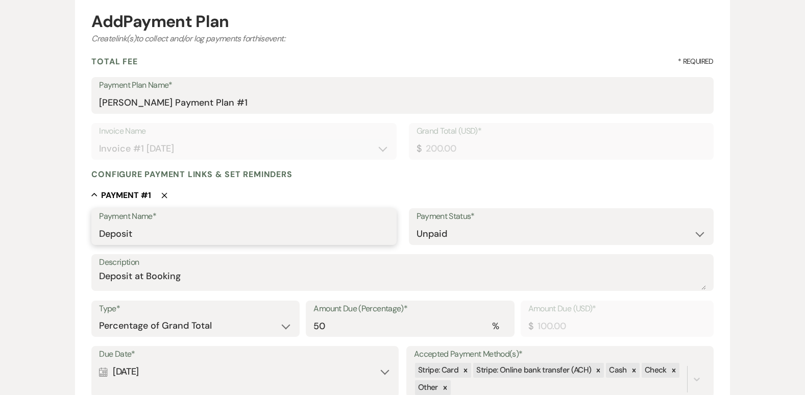
click at [351, 240] on input "Deposit" at bounding box center [243, 234] width 289 height 20
type input "D"
type input "r"
type input "Refundable Damage Deposit"
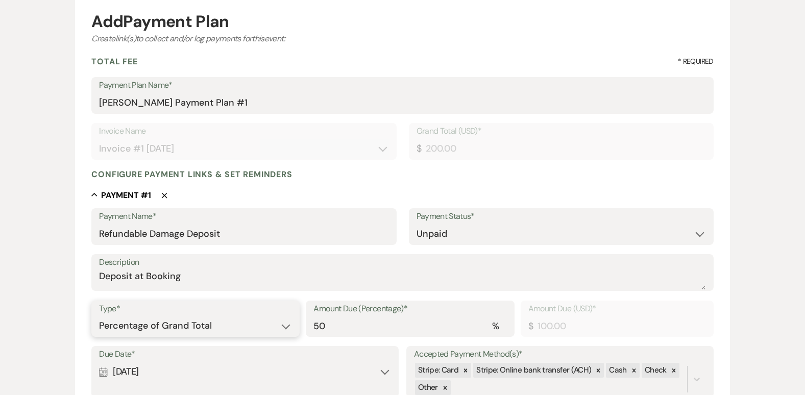
click at [288, 326] on select "Dollar Amount Percentage of Grand Total" at bounding box center [195, 326] width 193 height 20
click at [350, 324] on input "50" at bounding box center [409, 326] width 193 height 20
type input "5"
type input "10.00"
type input "0.00"
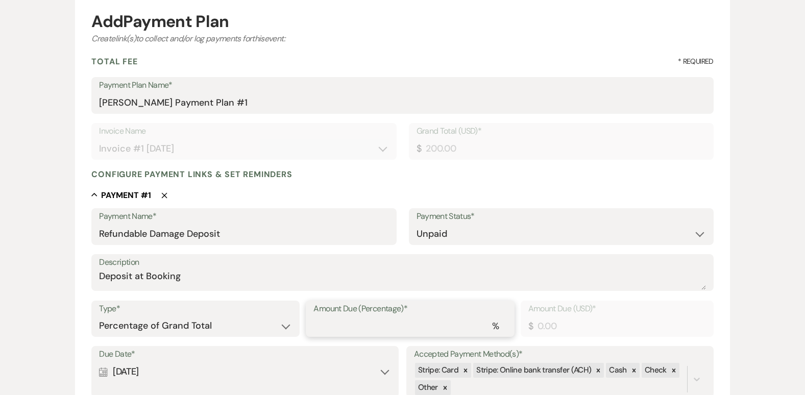
type input "1"
type input "2.00"
type input "10"
type input "20.00"
type input "100"
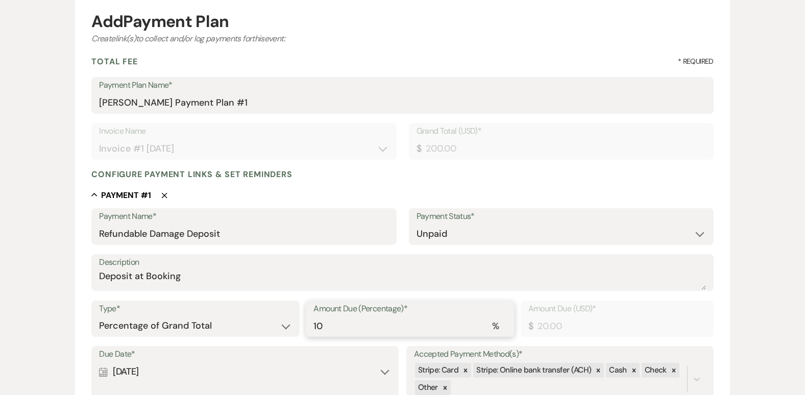
type input "200.00"
type input "100.00"
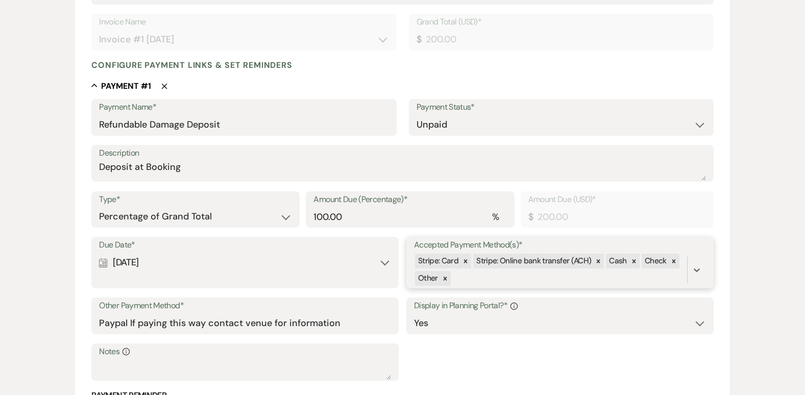
scroll to position [238, 0]
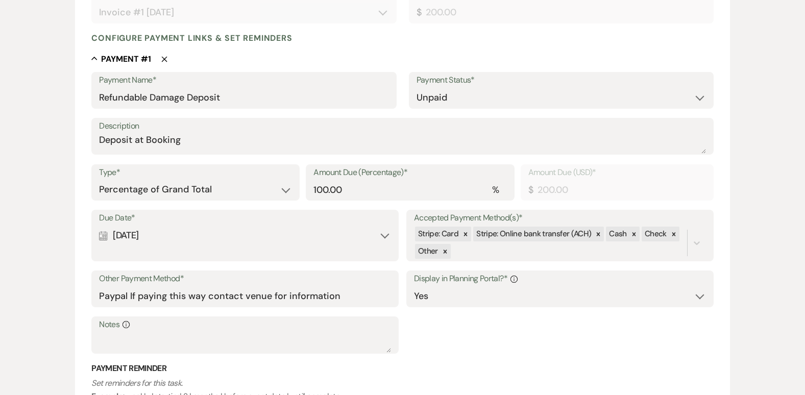
click at [384, 236] on div "Calendar [DATE] Expand" at bounding box center [245, 236] width 292 height 20
select select "day"
select select "afterTodaysDate"
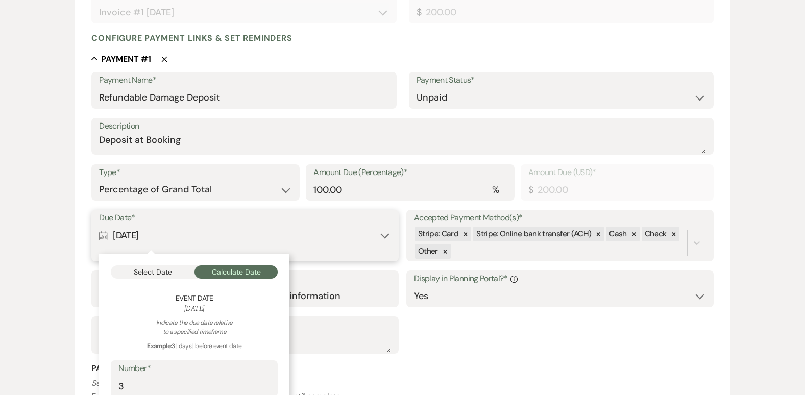
click at [165, 273] on button "Select Date" at bounding box center [153, 271] width 84 height 13
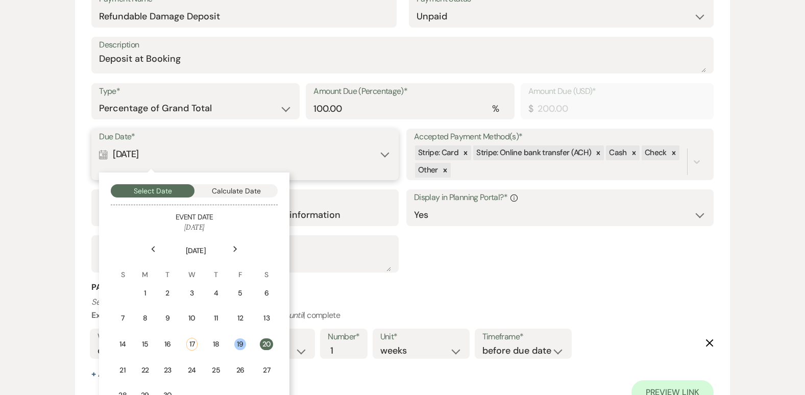
scroll to position [320, 0]
click at [217, 335] on td "18" at bounding box center [215, 344] width 21 height 26
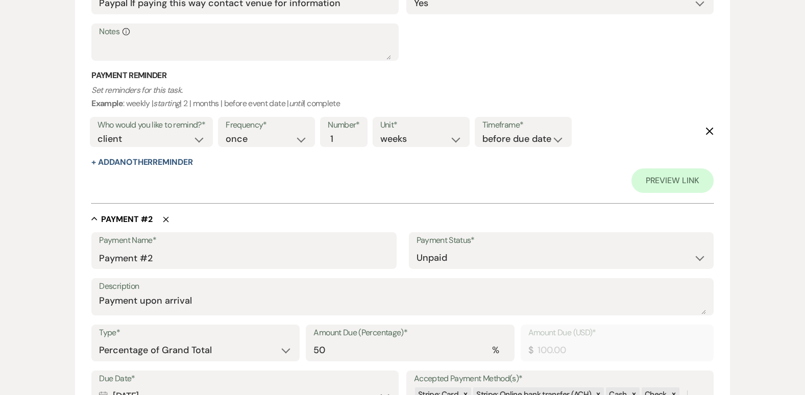
scroll to position [551, 0]
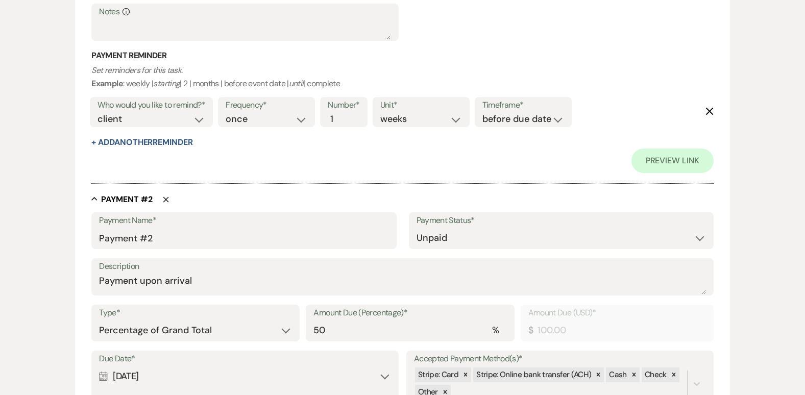
click at [169, 197] on div "Collapse Payment # 2 Delete" at bounding box center [402, 199] width 622 height 10
click at [164, 197] on icon "Delete" at bounding box center [166, 200] width 6 height 6
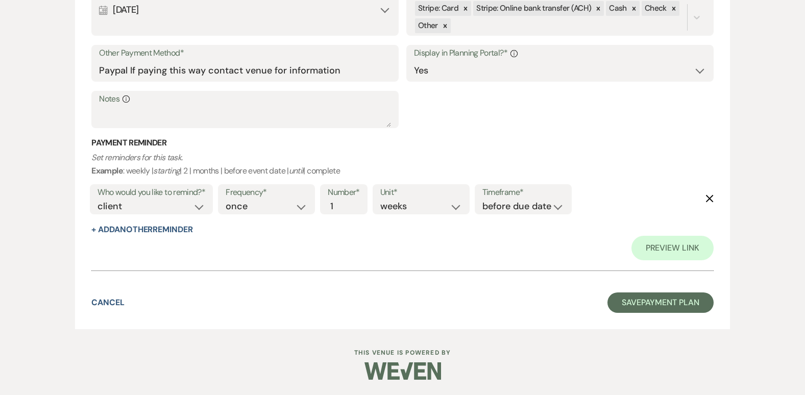
scroll to position [466, 0]
click at [661, 305] on button "Save Payment Plan" at bounding box center [660, 303] width 106 height 20
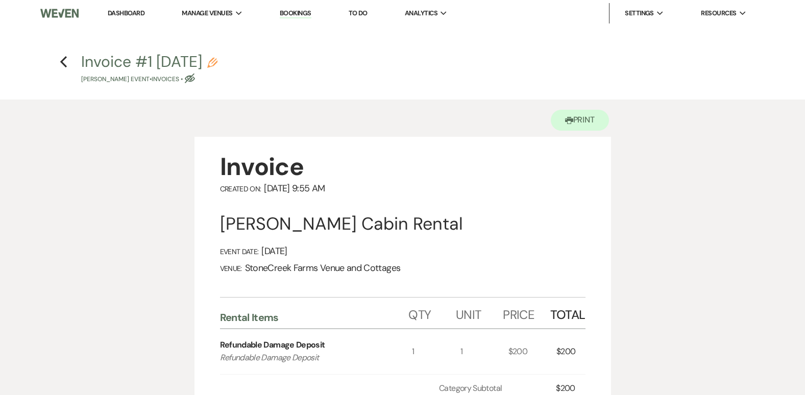
click at [121, 11] on link "Dashboard" at bounding box center [126, 13] width 37 height 9
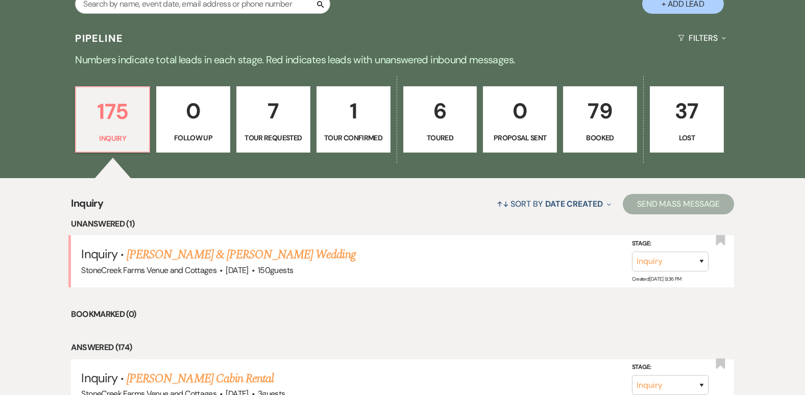
scroll to position [728, 0]
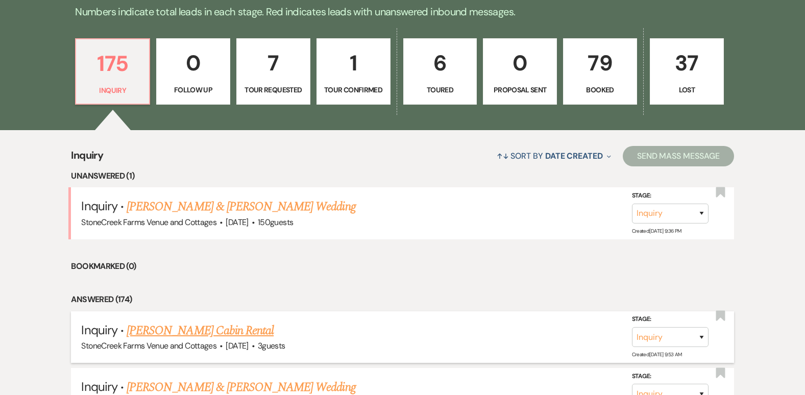
click at [220, 329] on link "[PERSON_NAME] Cabin Rental" at bounding box center [200, 331] width 147 height 18
select select "20"
select select "13"
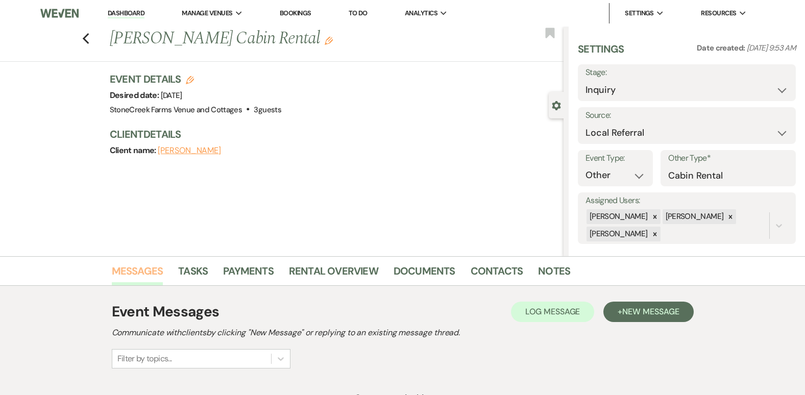
click at [129, 270] on link "Messages" at bounding box center [138, 274] width 52 height 22
click at [663, 320] on button "+ New Message" at bounding box center [648, 312] width 90 height 20
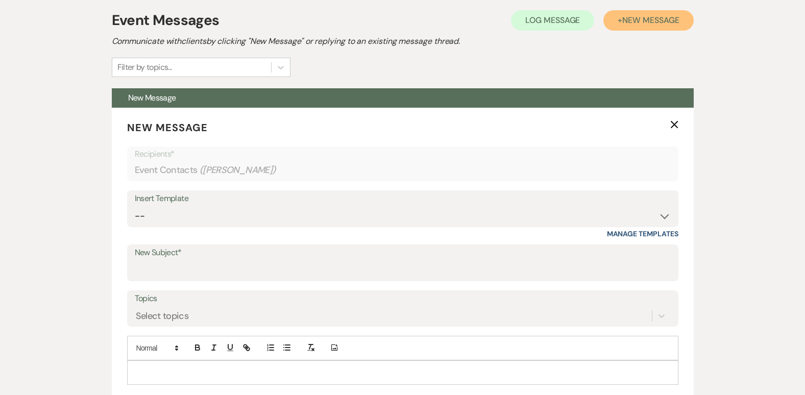
scroll to position [306, 0]
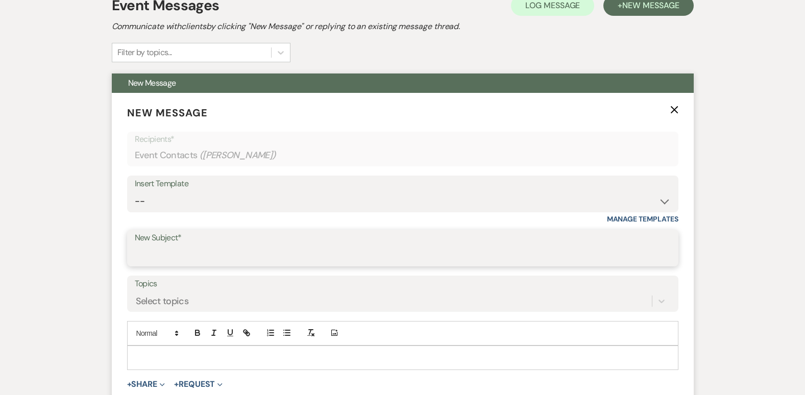
click at [173, 254] on input "New Subject*" at bounding box center [403, 256] width 536 height 20
type input "damage deposit invoice"
click at [151, 362] on p at bounding box center [402, 357] width 535 height 11
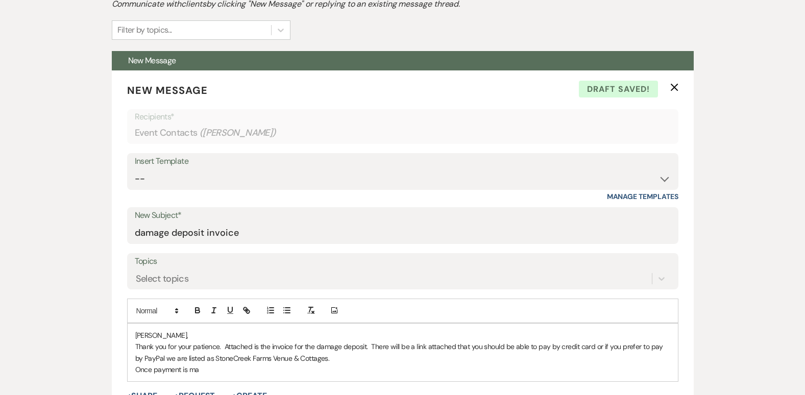
scroll to position [370, 0]
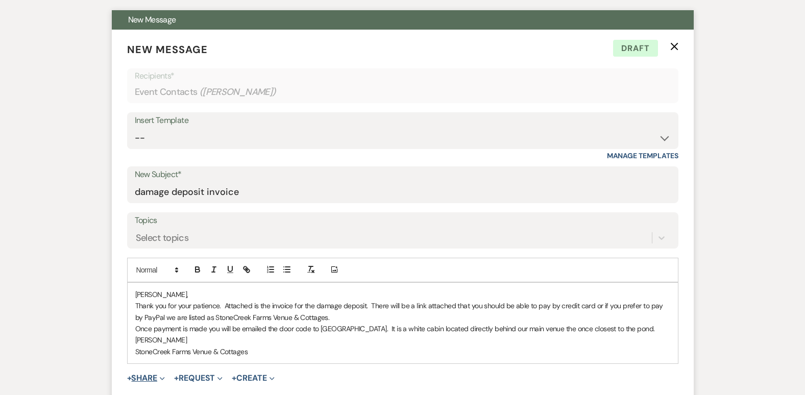
click at [140, 381] on button "+ Share Expand" at bounding box center [146, 378] width 38 height 8
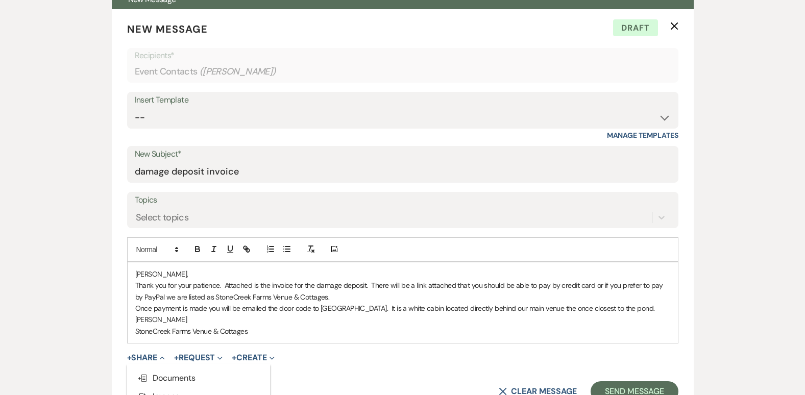
scroll to position [438, 0]
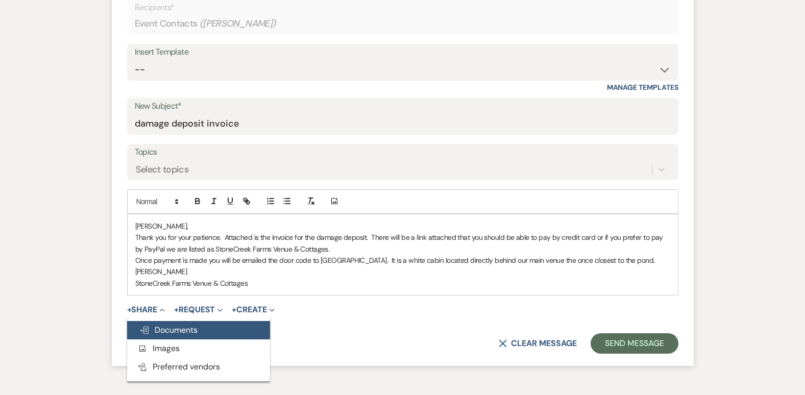
click at [174, 327] on span "Doc Upload Documents" at bounding box center [168, 330] width 58 height 11
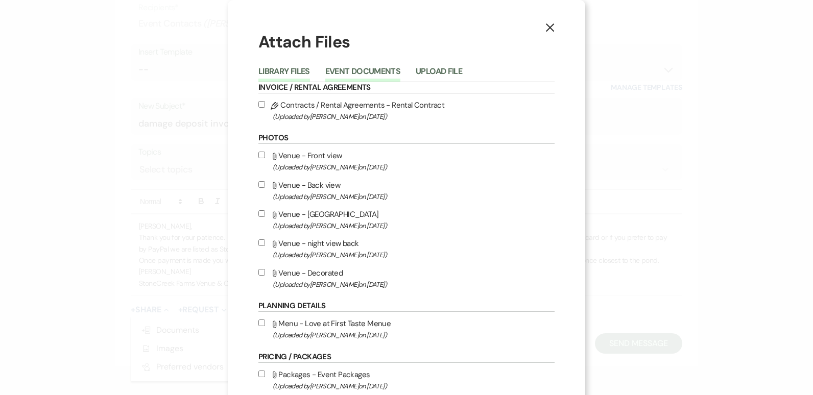
click at [362, 72] on button "Event Documents" at bounding box center [362, 74] width 75 height 14
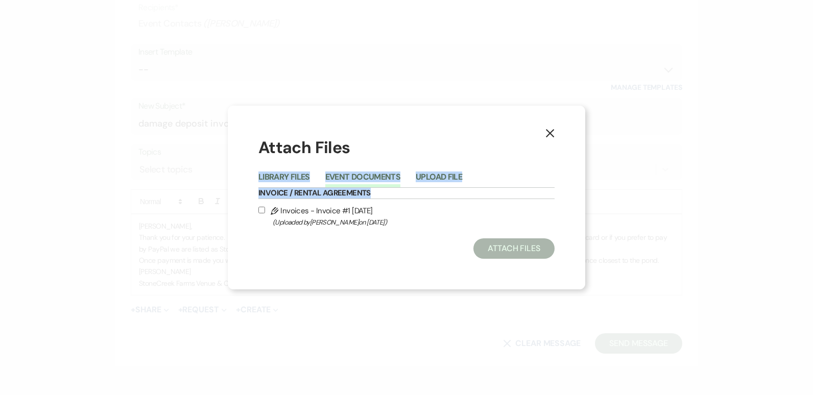
drag, startPoint x: 362, startPoint y: 72, endPoint x: 260, endPoint y: 208, distance: 169.6
click at [260, 208] on div "X Attach Files Library Files Event Documents Upload File Invoice / Rental Agree…" at bounding box center [406, 197] width 813 height 395
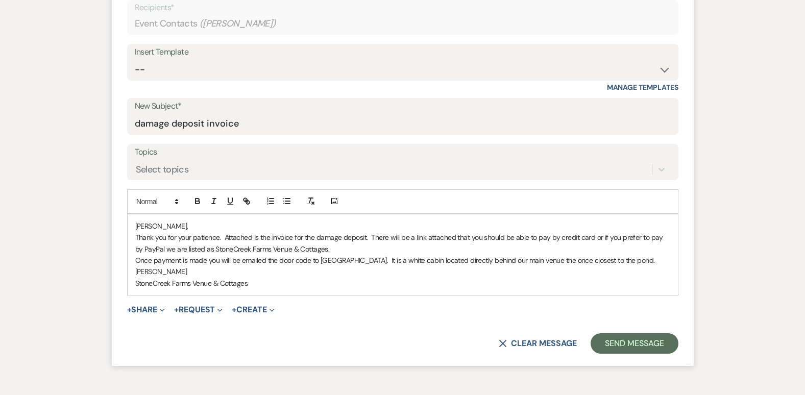
click at [260, 208] on div "Add Photo" at bounding box center [402, 201] width 551 height 25
click at [141, 311] on button "+ Share Expand" at bounding box center [146, 310] width 38 height 8
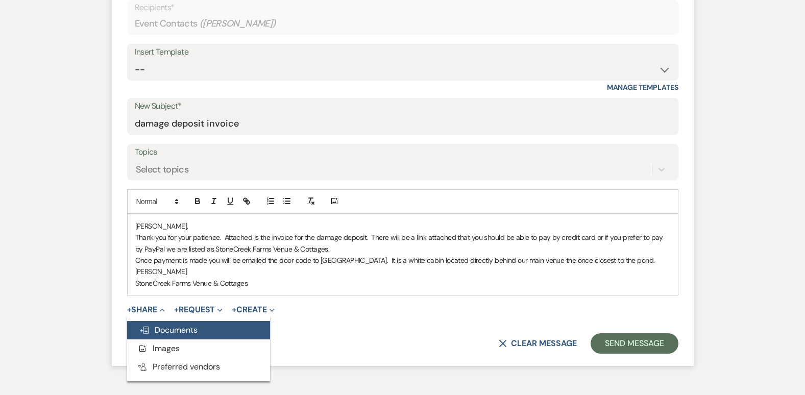
click at [155, 328] on span "Doc Upload Documents" at bounding box center [168, 330] width 58 height 11
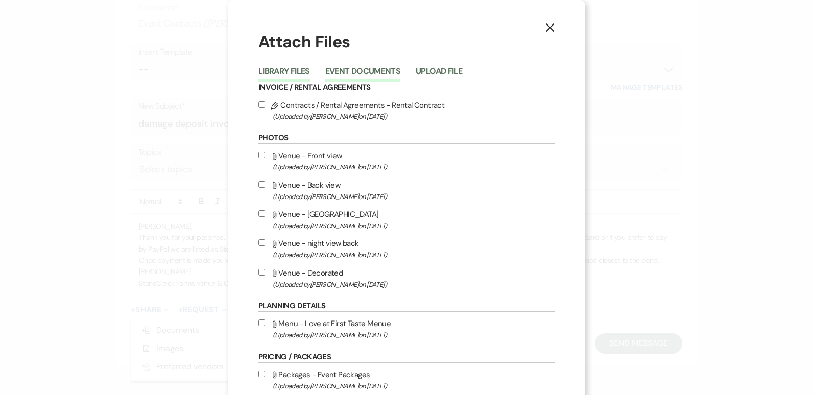
click at [364, 67] on button "Event Documents" at bounding box center [362, 74] width 75 height 14
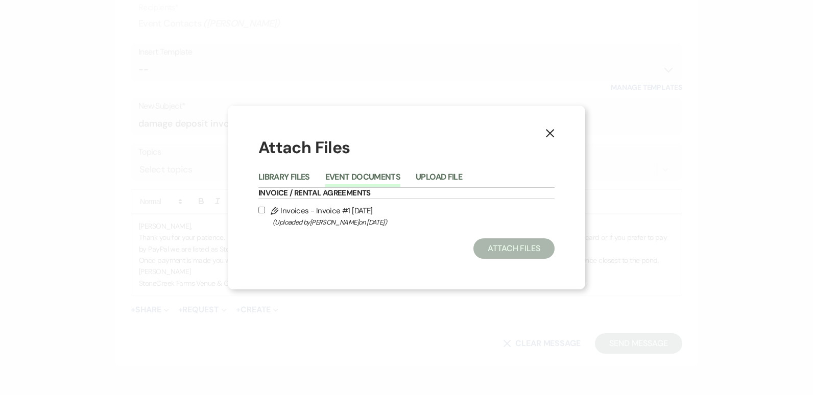
click at [261, 209] on input "Pencil Invoices - Invoice #1 [DATE] (Uploaded by [PERSON_NAME] on [DATE] )" at bounding box center [261, 210] width 7 height 7
checkbox input "true"
click at [521, 246] on button "Attach Files" at bounding box center [513, 248] width 81 height 20
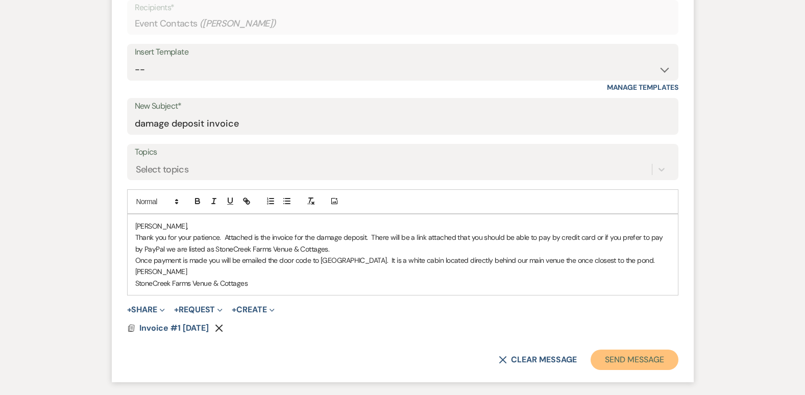
click at [645, 358] on button "Send Message" at bounding box center [634, 360] width 87 height 20
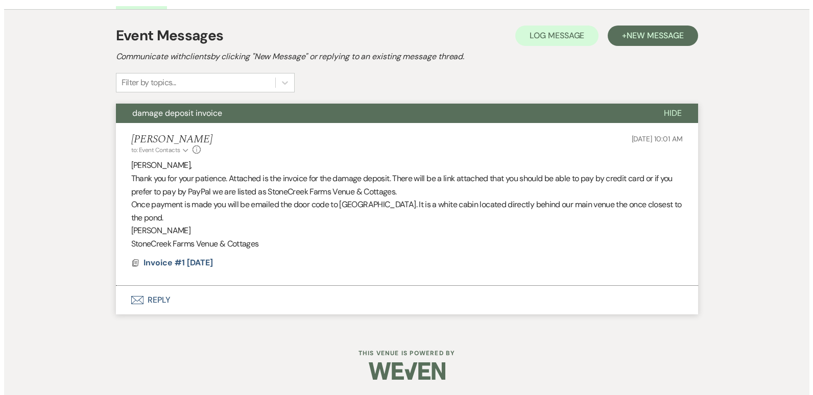
scroll to position [0, 0]
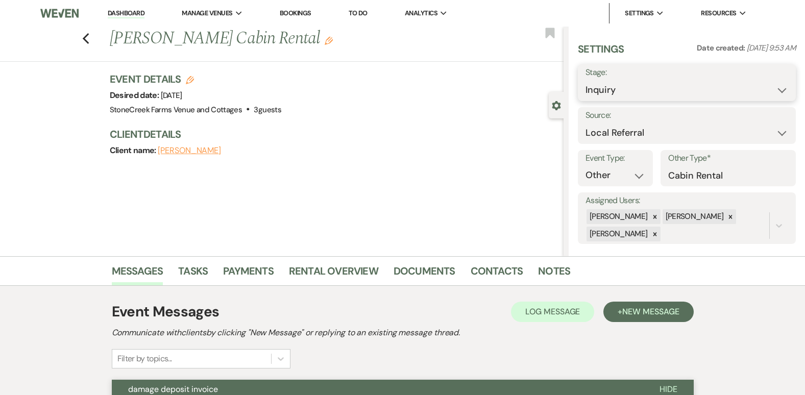
click at [775, 89] on select "Inquiry Follow Up Tour Requested Tour Confirmed Toured Proposal Sent Booked Lost" at bounding box center [687, 90] width 203 height 20
select select "7"
click at [586, 80] on select "Inquiry Follow Up Tour Requested Tour Confirmed Toured Proposal Sent Booked Lost" at bounding box center [687, 90] width 203 height 20
click at [769, 79] on button "Save" at bounding box center [772, 82] width 45 height 20
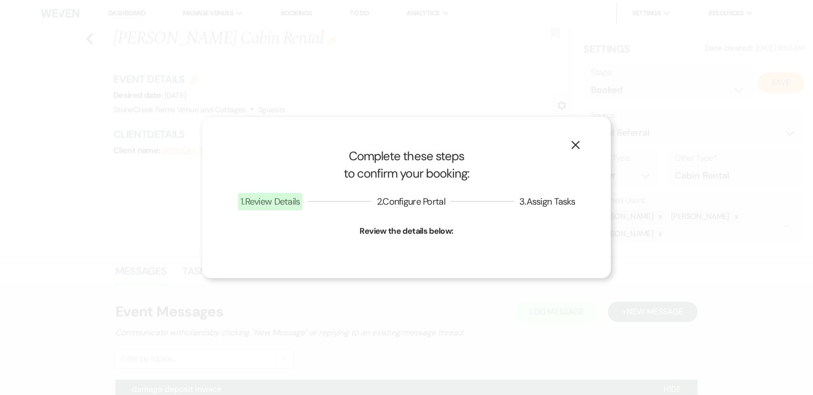
select select "13"
select select "796"
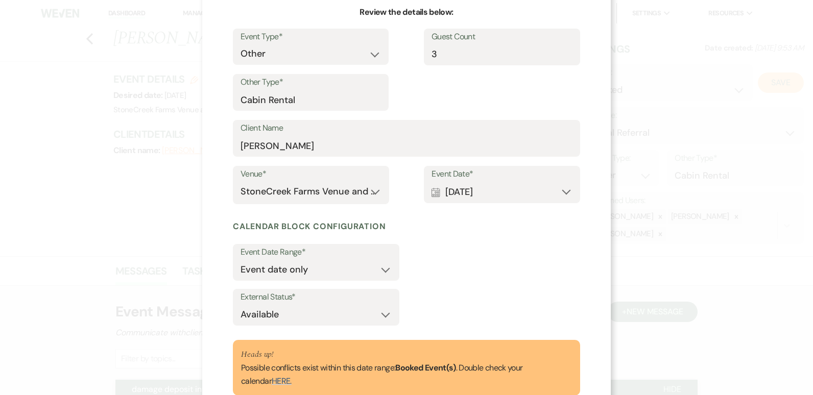
scroll to position [165, 0]
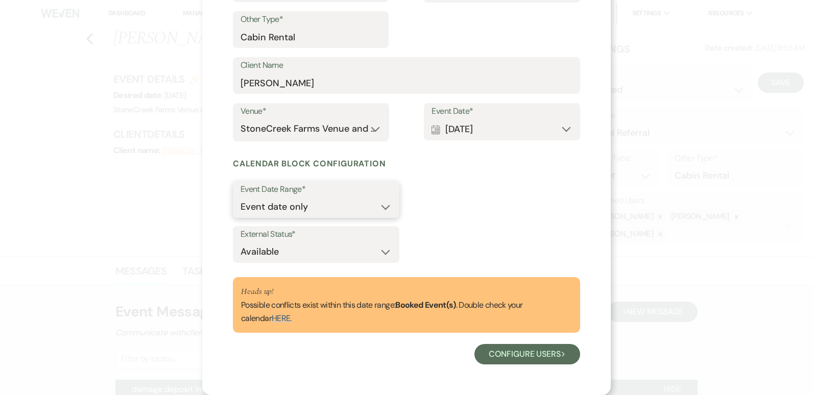
click at [381, 206] on select "Event date only Event date and" at bounding box center [315, 207] width 151 height 20
select select "eventDateAnd"
click at [240, 197] on select "Event date only Event date and" at bounding box center [315, 207] width 151 height 20
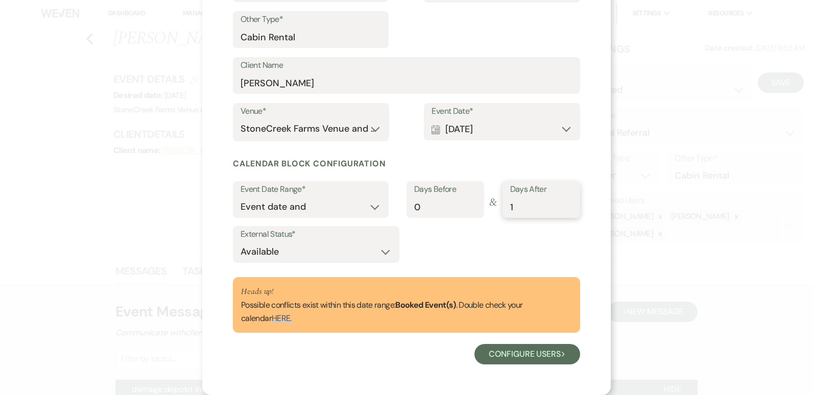
type input "1"
click at [566, 203] on input "1" at bounding box center [541, 207] width 62 height 20
click at [529, 349] on button "Configure users Next" at bounding box center [527, 354] width 106 height 20
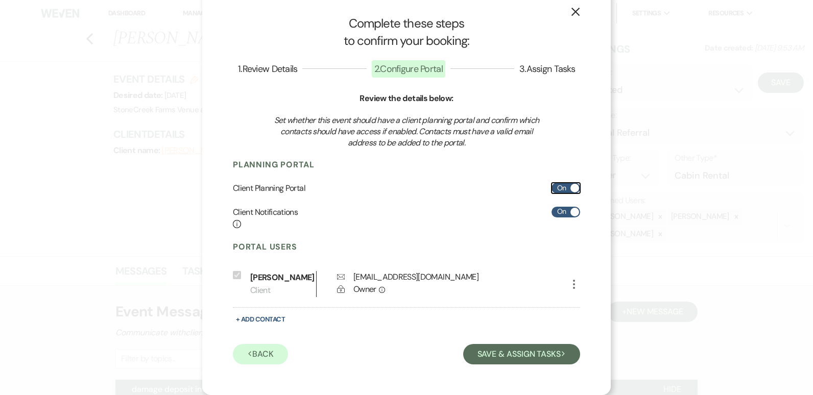
click at [553, 185] on label "On" at bounding box center [565, 188] width 29 height 11
click at [553, 185] on input "On" at bounding box center [565, 188] width 29 height 11
checkbox input "false"
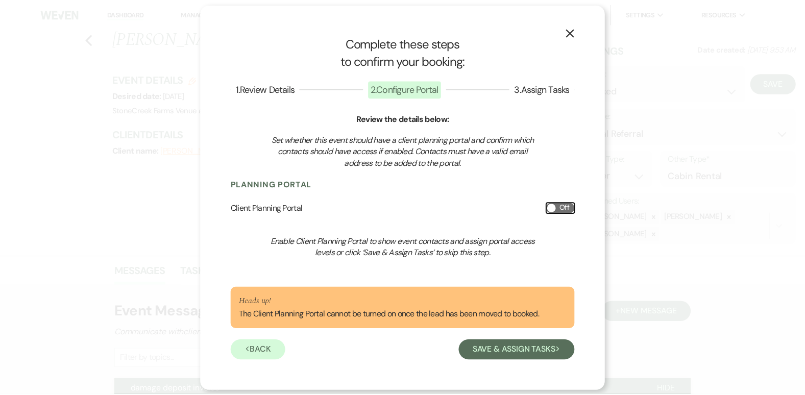
scroll to position [0, 0]
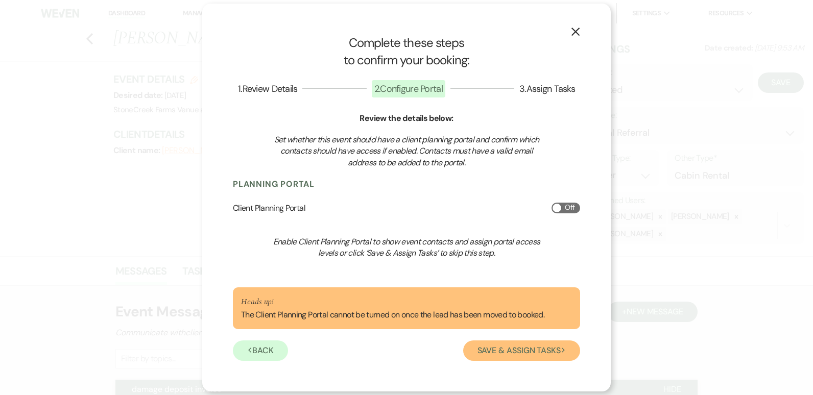
click at [534, 353] on button "Save & Assign Tasks Next" at bounding box center [521, 350] width 117 height 20
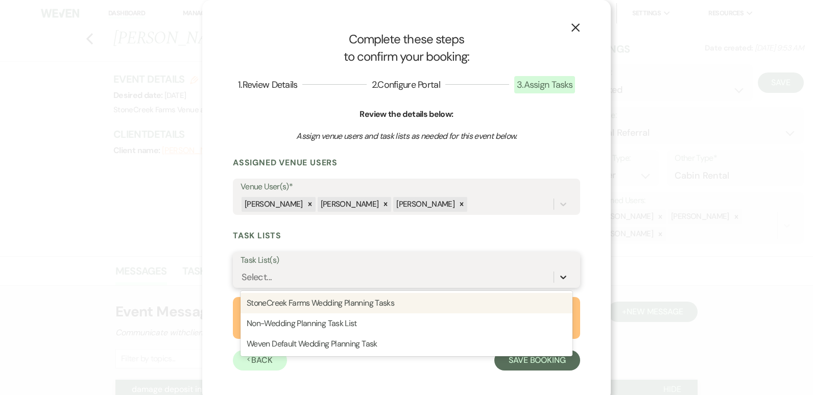
click at [559, 275] on icon at bounding box center [563, 277] width 10 height 10
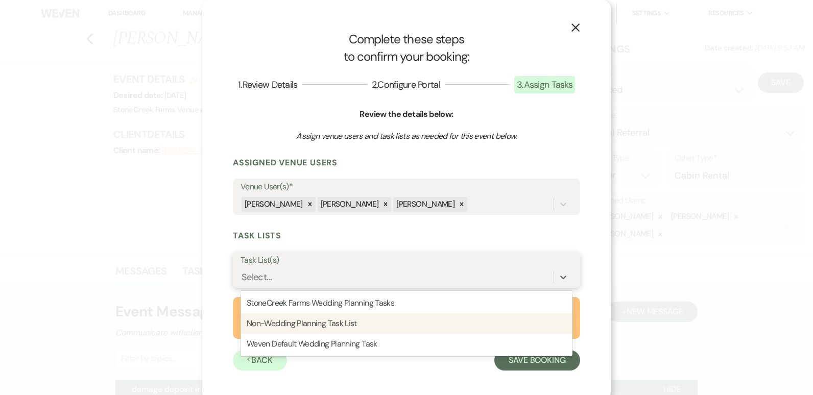
click at [528, 325] on div "Non-Wedding Planning Task List" at bounding box center [406, 323] width 332 height 20
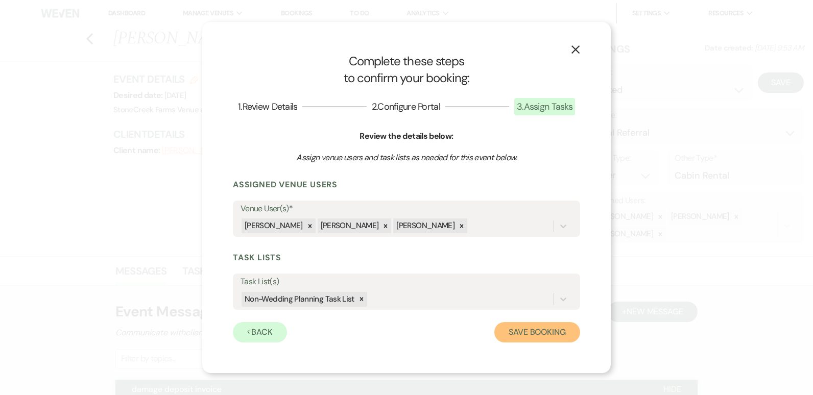
click at [539, 331] on button "Save Booking" at bounding box center [537, 332] width 86 height 20
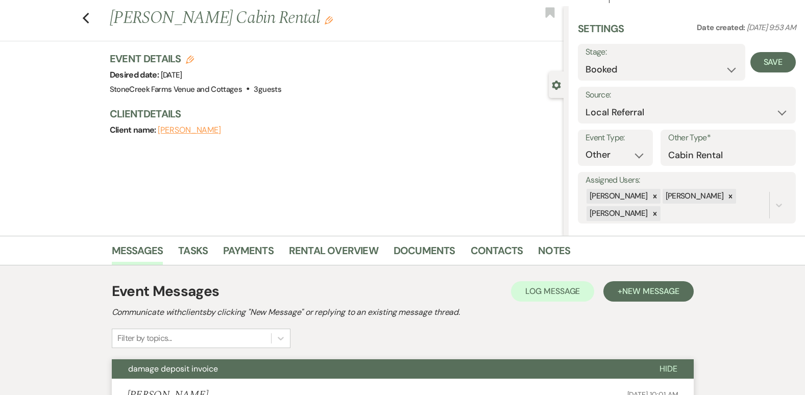
scroll to position [27, 0]
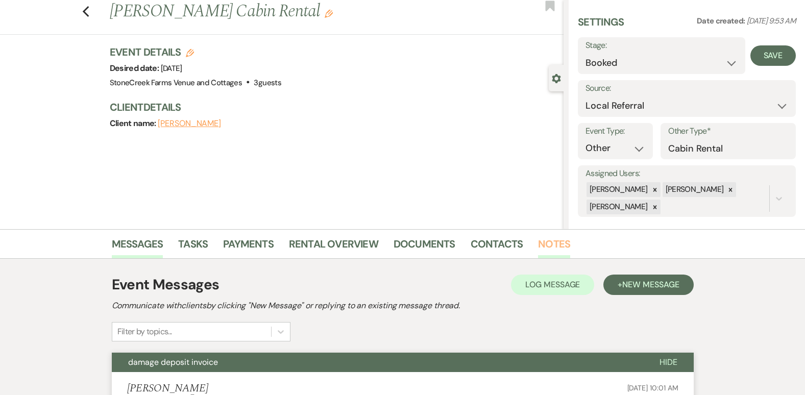
click at [553, 237] on link "Notes" at bounding box center [554, 247] width 32 height 22
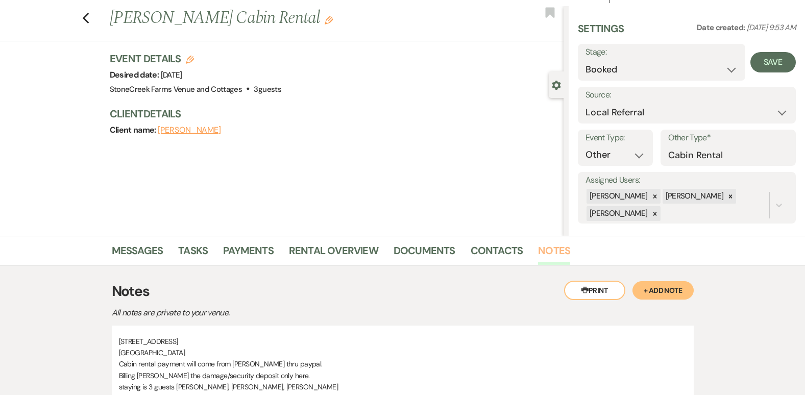
scroll to position [109, 0]
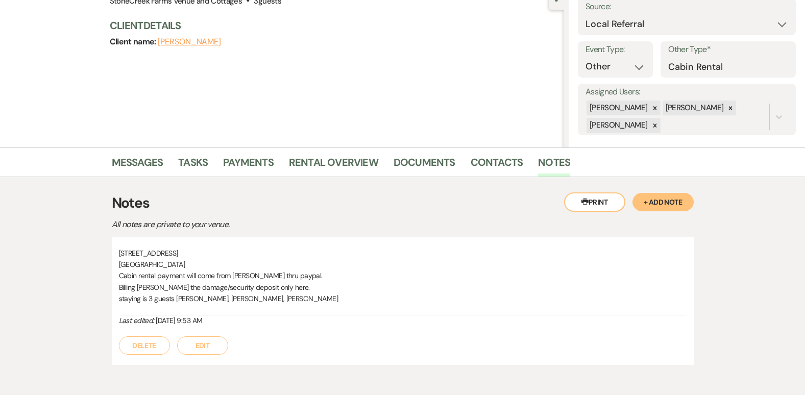
click at [314, 302] on p "staying is 3 guests [PERSON_NAME], [PERSON_NAME], [PERSON_NAME]" at bounding box center [403, 298] width 568 height 11
click at [317, 299] on p "staying is 3 guests [PERSON_NAME], [PERSON_NAME], [PERSON_NAME]" at bounding box center [403, 298] width 568 height 11
click at [205, 262] on p "[GEOGRAPHIC_DATA]" at bounding box center [403, 264] width 568 height 11
click at [214, 345] on button "Edit" at bounding box center [202, 345] width 51 height 18
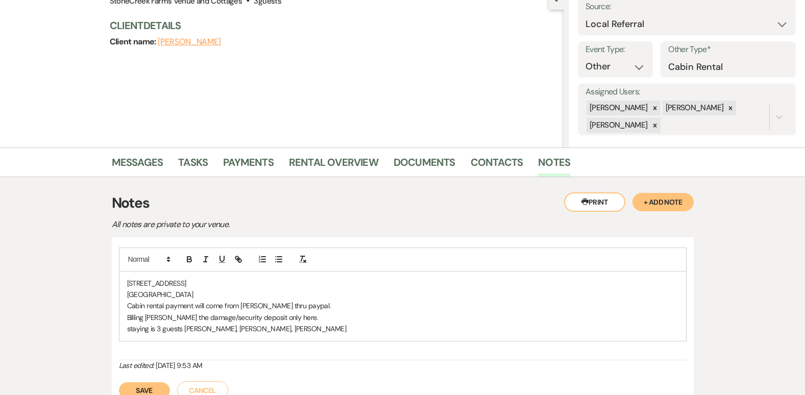
click at [199, 297] on p "[GEOGRAPHIC_DATA]" at bounding box center [402, 294] width 551 height 11
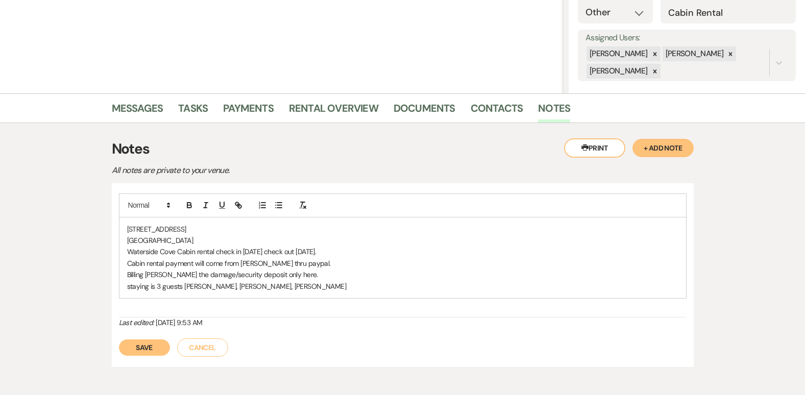
scroll to position [170, 0]
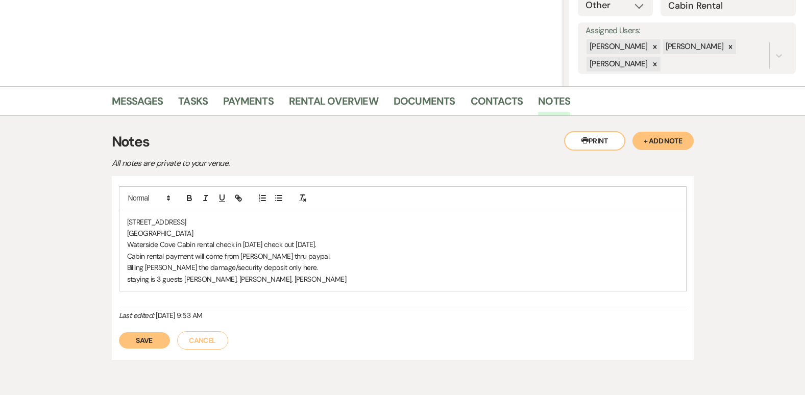
click at [141, 337] on button "Save" at bounding box center [144, 340] width 51 height 16
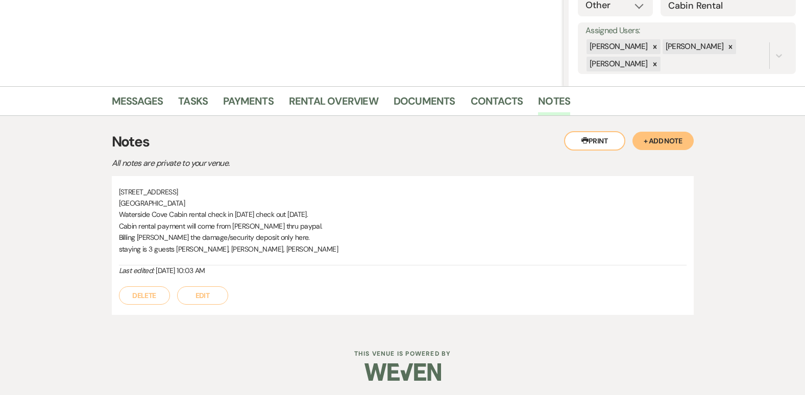
scroll to position [0, 0]
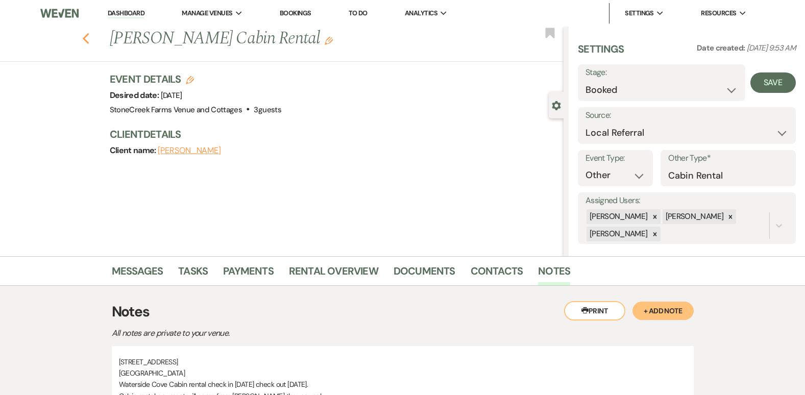
click at [87, 36] on icon "Previous" at bounding box center [86, 39] width 8 height 12
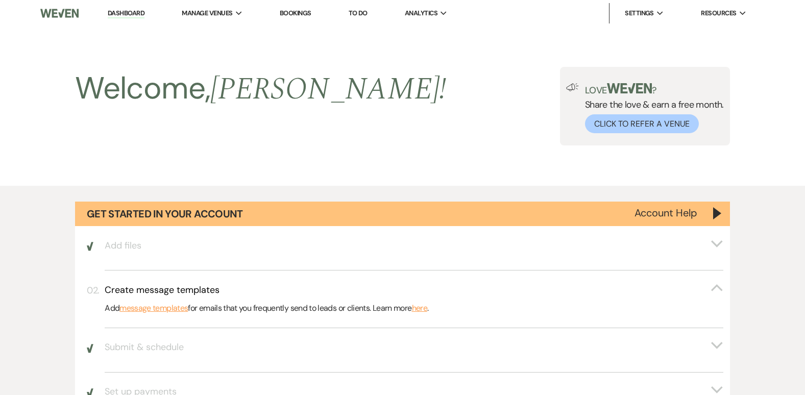
scroll to position [728, 0]
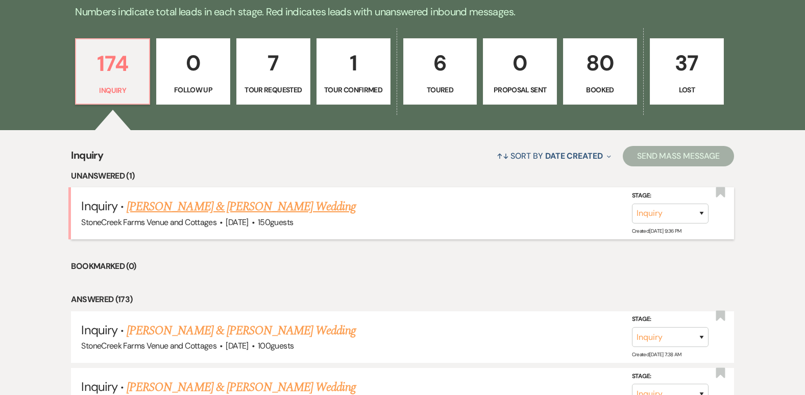
click at [293, 205] on link "[PERSON_NAME] & [PERSON_NAME] Wedding" at bounding box center [241, 207] width 229 height 18
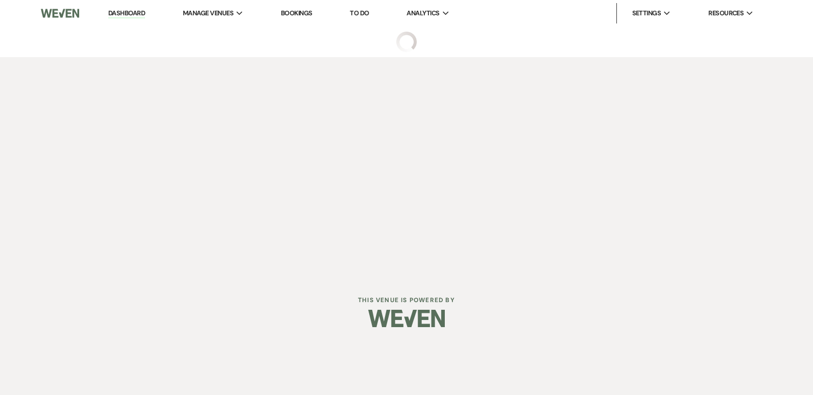
select select "5"
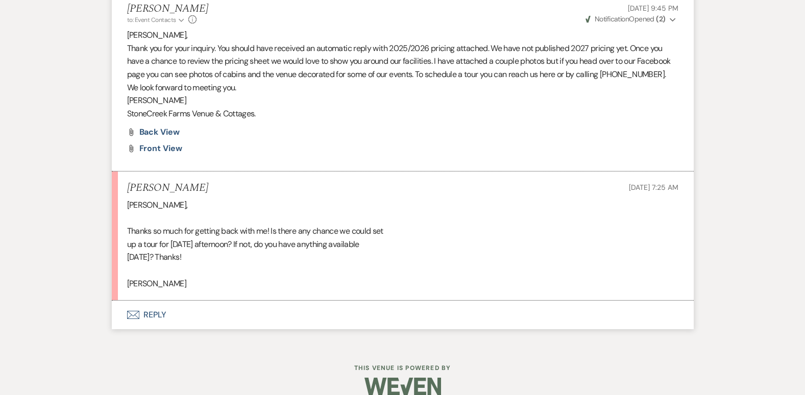
scroll to position [819, 0]
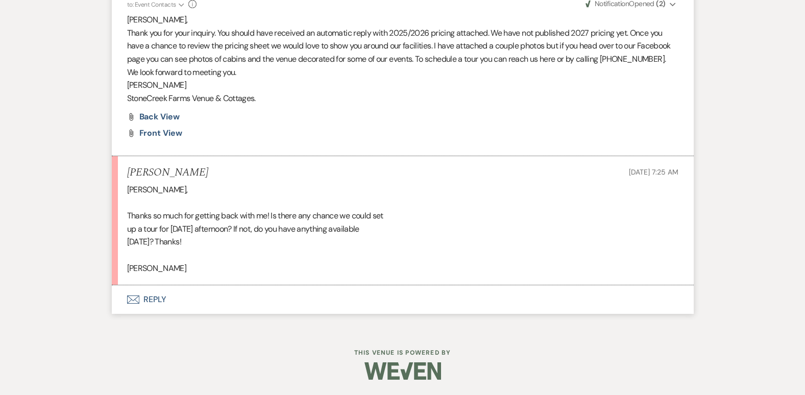
click at [151, 298] on button "Envelope Reply" at bounding box center [403, 299] width 582 height 29
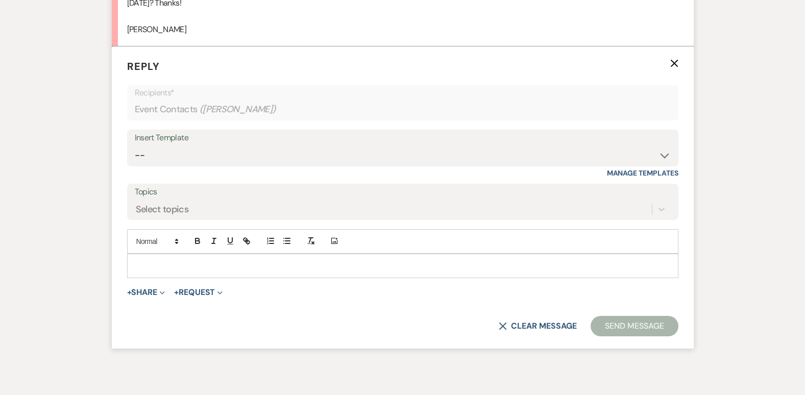
scroll to position [1058, 0]
click at [154, 265] on p at bounding box center [402, 265] width 535 height 11
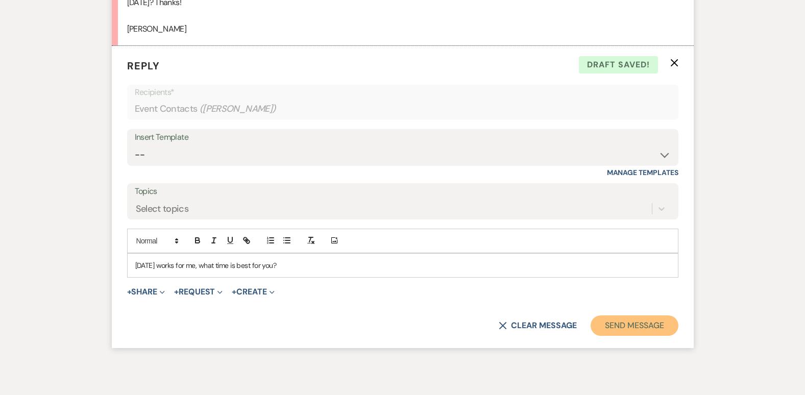
click at [629, 325] on button "Send Message" at bounding box center [634, 325] width 87 height 20
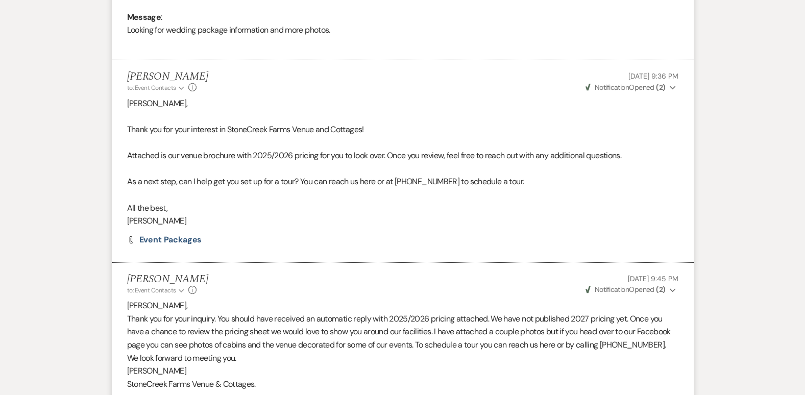
scroll to position [0, 0]
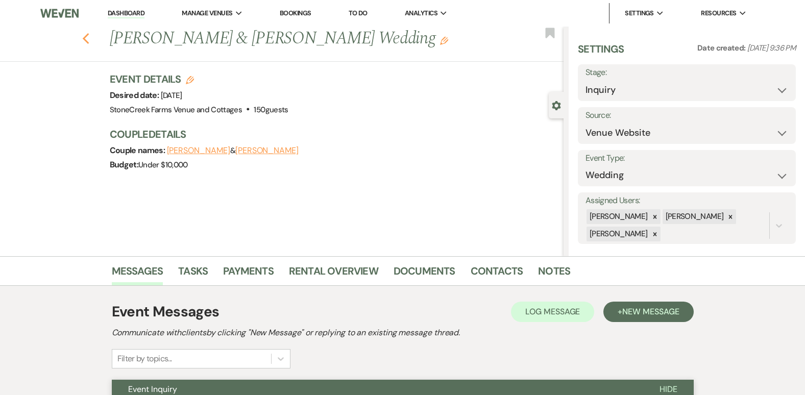
click at [90, 37] on icon "Previous" at bounding box center [86, 39] width 8 height 12
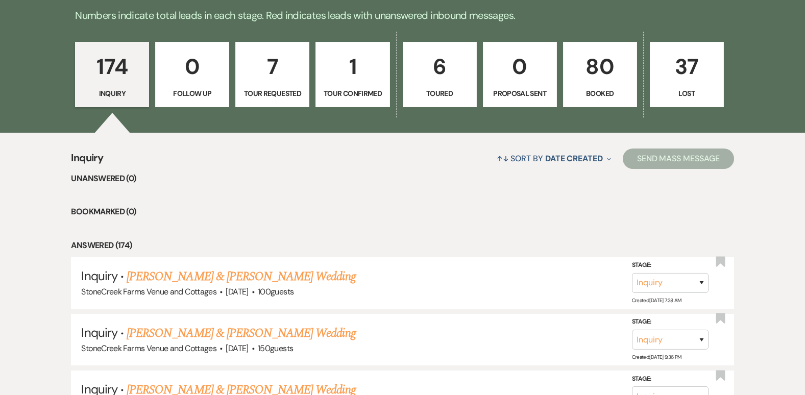
scroll to position [728, 0]
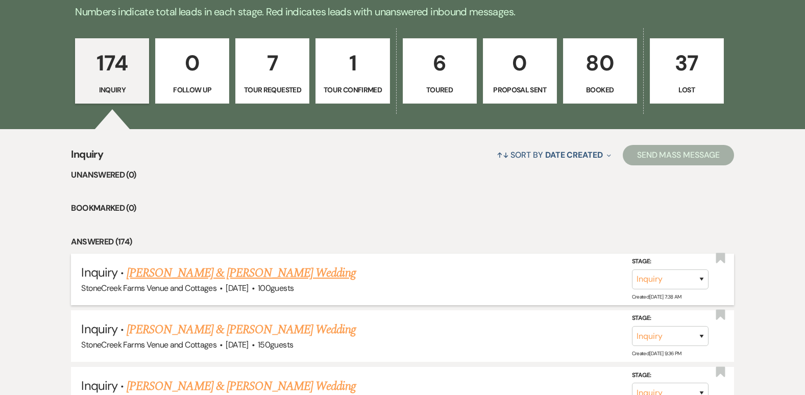
click at [209, 276] on link "[PERSON_NAME] & [PERSON_NAME] Wedding" at bounding box center [241, 273] width 229 height 18
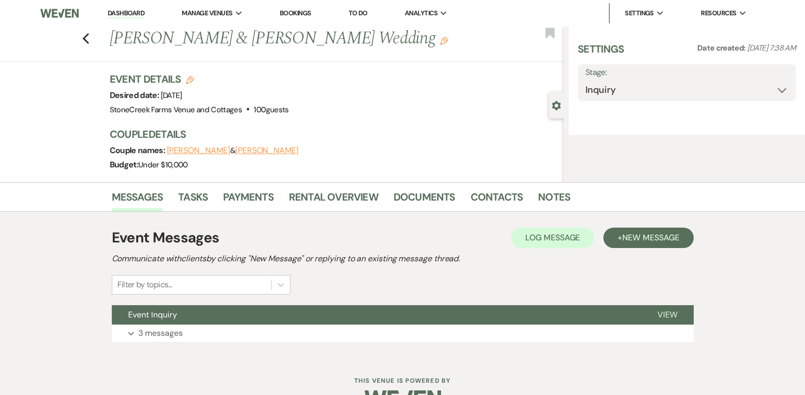
select select "5"
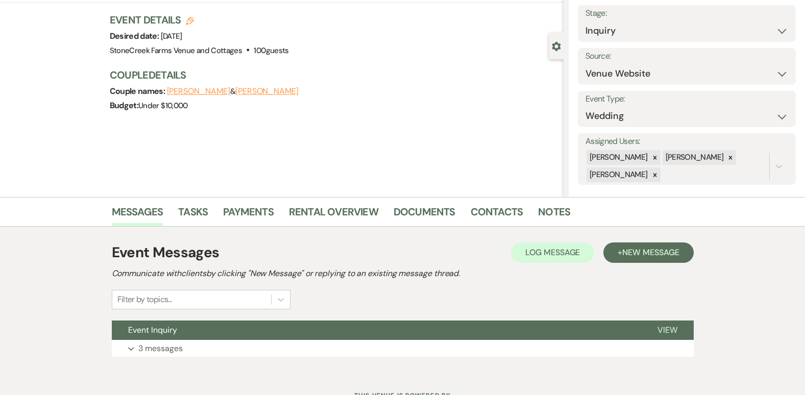
scroll to position [102, 0]
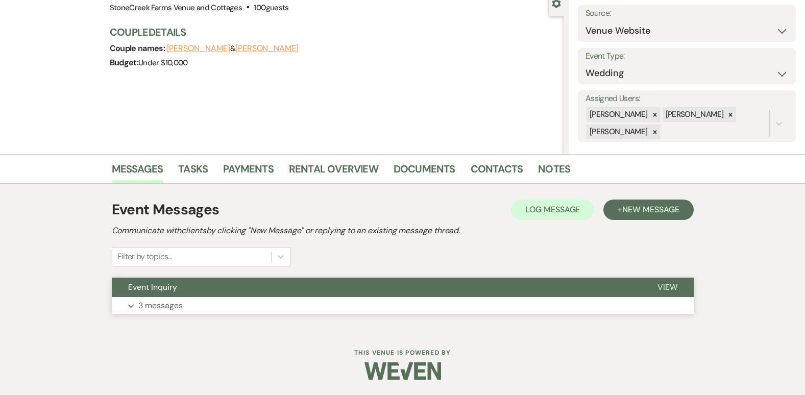
click at [175, 302] on p "3 messages" at bounding box center [160, 305] width 44 height 13
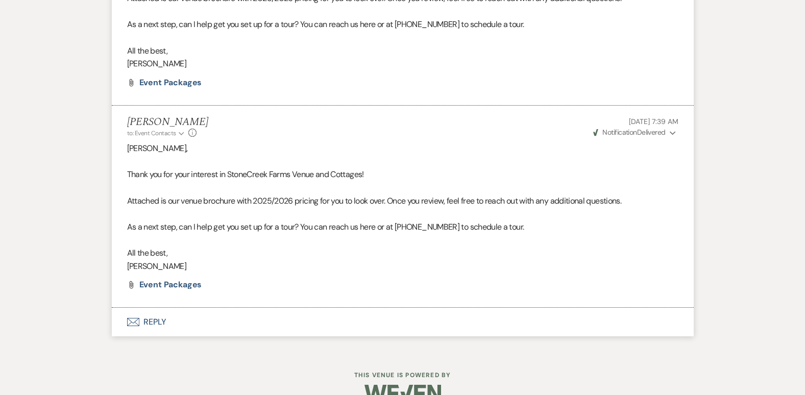
scroll to position [713, 0]
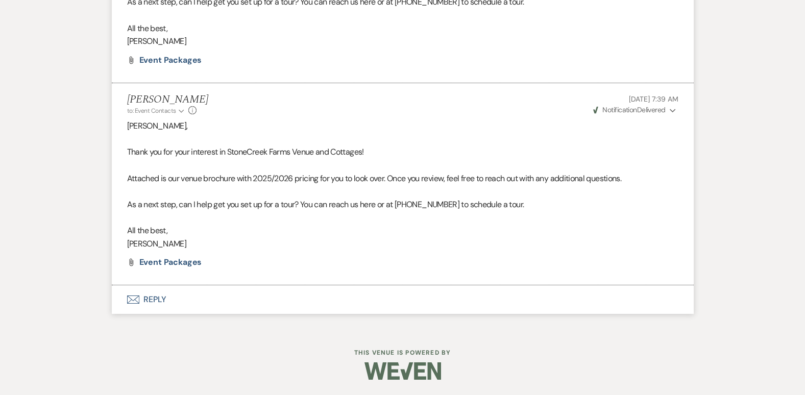
click at [156, 300] on button "Envelope Reply" at bounding box center [403, 299] width 582 height 29
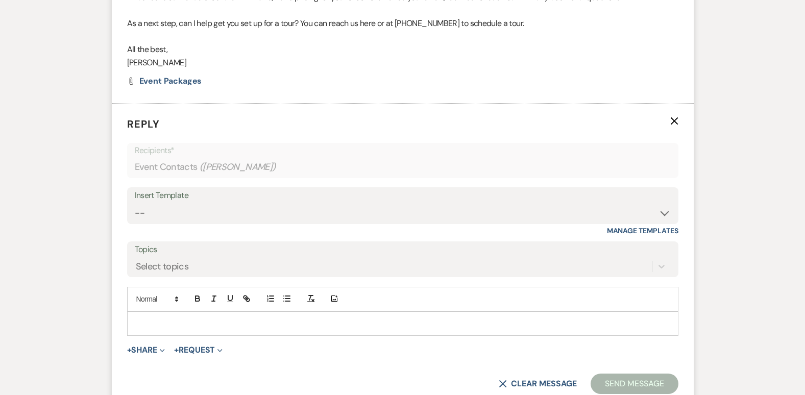
scroll to position [906, 0]
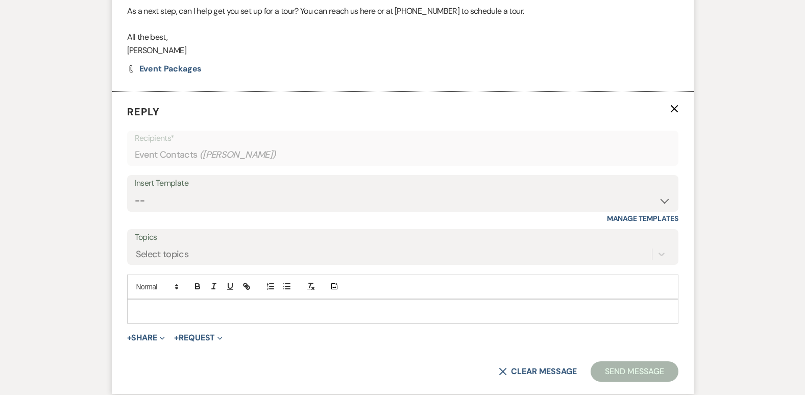
click at [151, 303] on div at bounding box center [403, 311] width 550 height 23
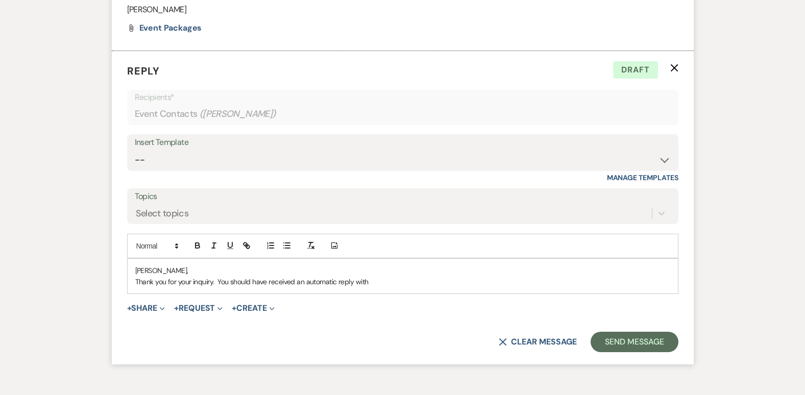
scroll to position [967, 0]
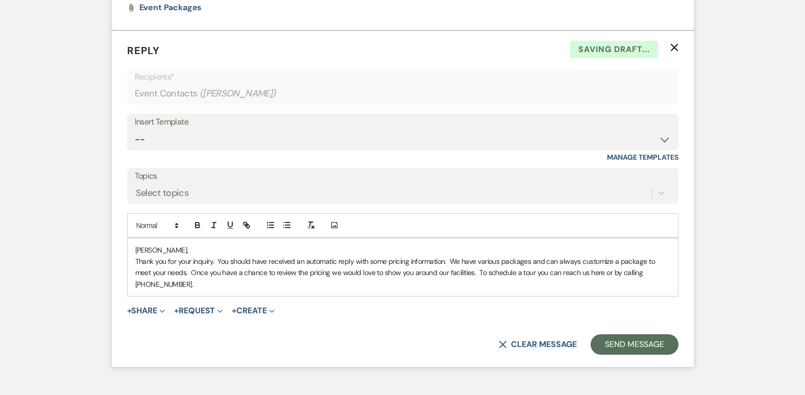
click at [671, 274] on div "Amanda, Thank you for your inquiry. You should have received an automatic reply…" at bounding box center [403, 267] width 550 height 58
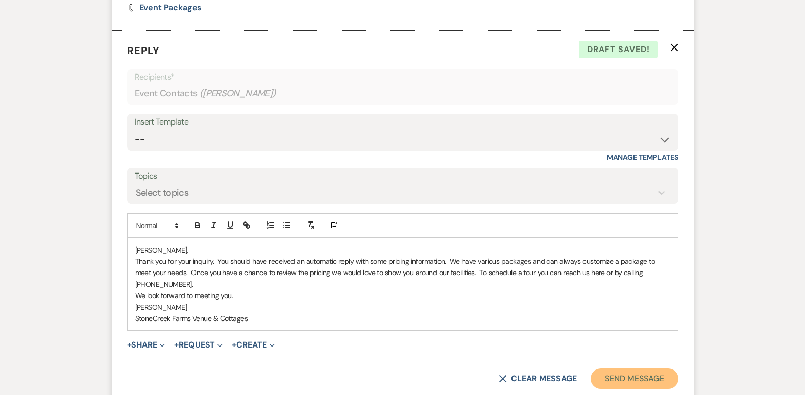
click at [635, 371] on button "Send Message" at bounding box center [634, 379] width 87 height 20
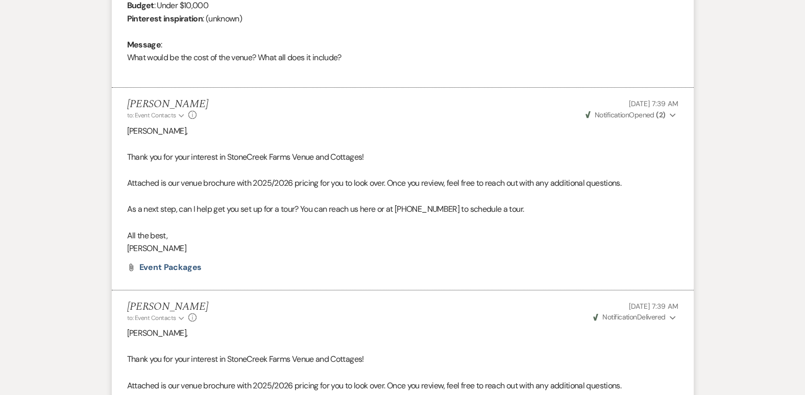
scroll to position [0, 0]
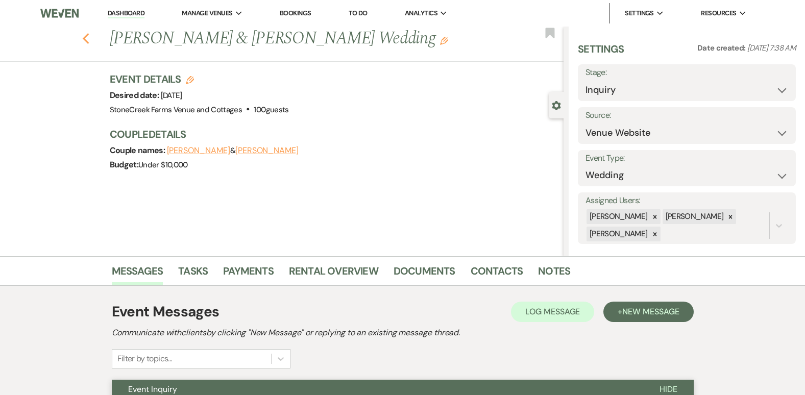
click at [89, 36] on use "button" at bounding box center [85, 38] width 7 height 11
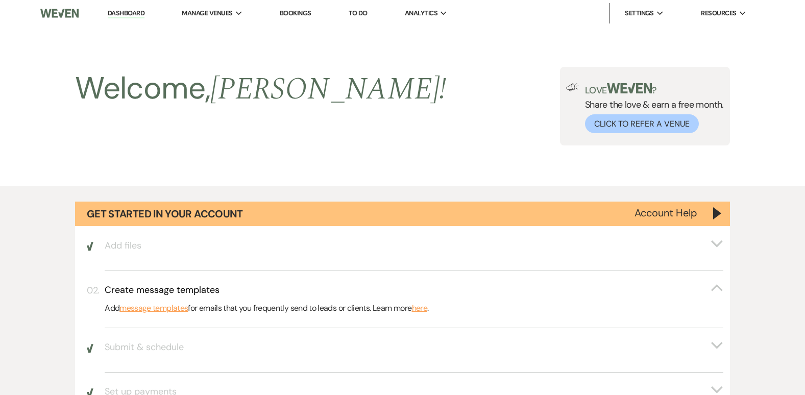
scroll to position [728, 0]
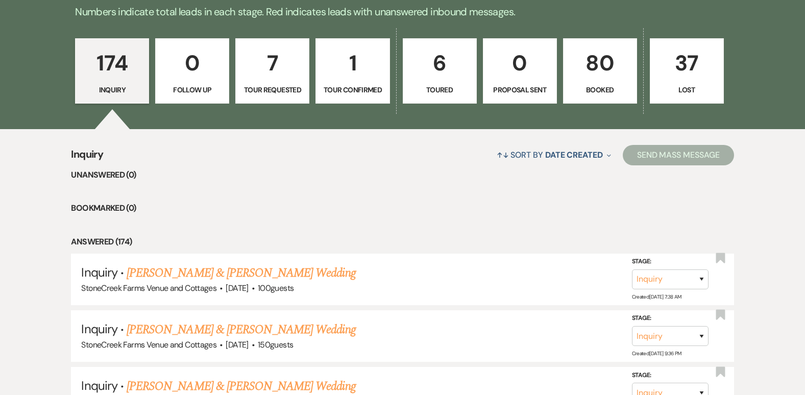
click at [356, 64] on p "1" at bounding box center [352, 63] width 61 height 34
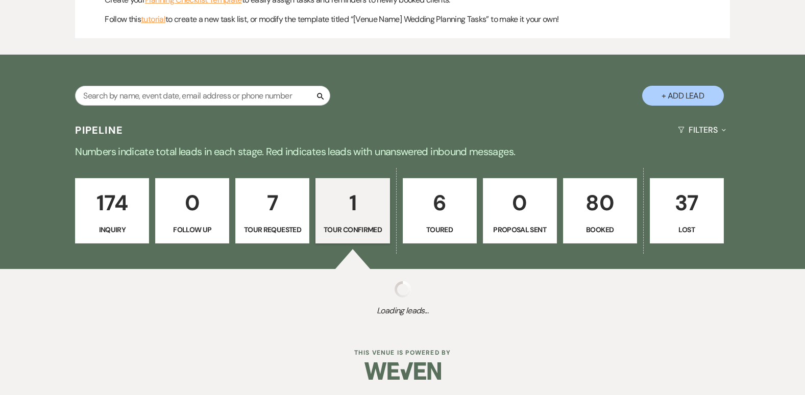
scroll to position [722, 0]
select select "4"
